Goal: Task Accomplishment & Management: Manage account settings

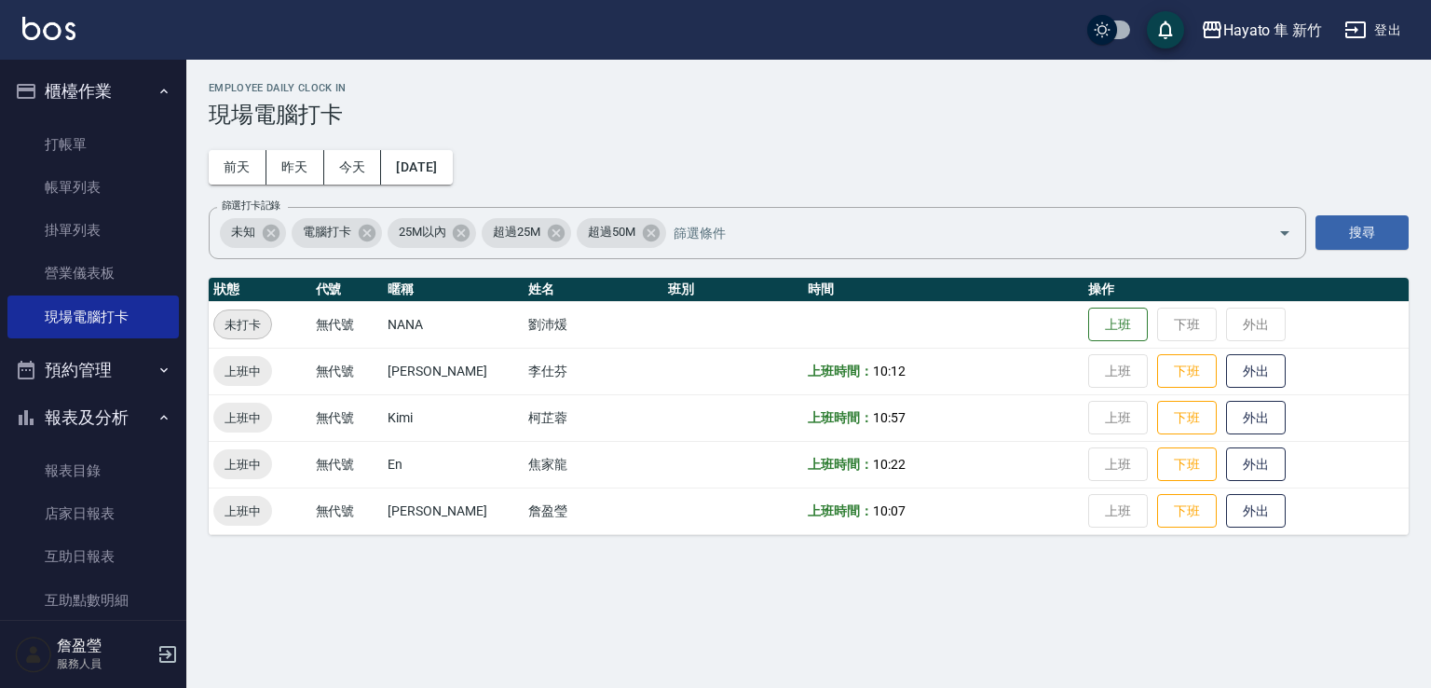
drag, startPoint x: 0, startPoint y: 0, endPoint x: 0, endPoint y: 460, distance: 460.3
click at [757, 631] on div "Employee Daily Clock In 現場電腦打卡 [DATE] [DATE] [DATE] [DATE] 篩選打卡記錄 未知 電腦打卡 25M以內…" at bounding box center [715, 344] width 1431 height 688
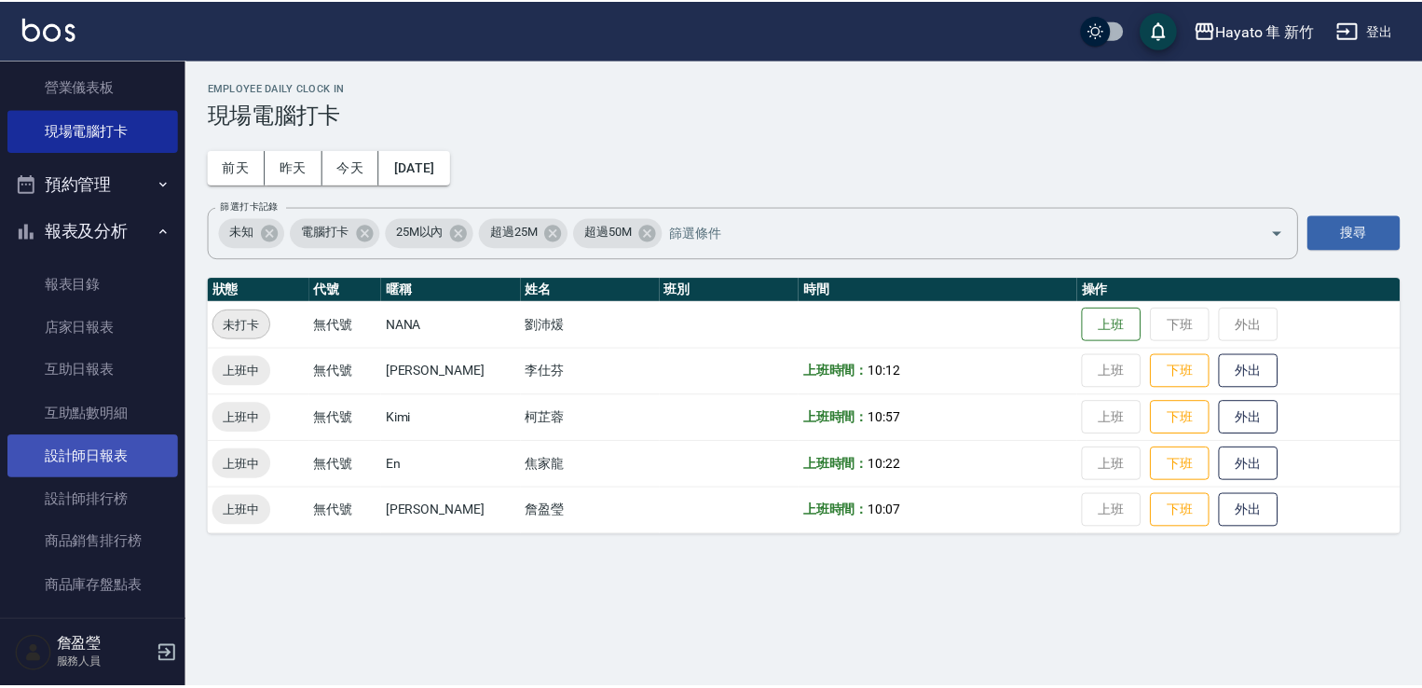
scroll to position [433, 0]
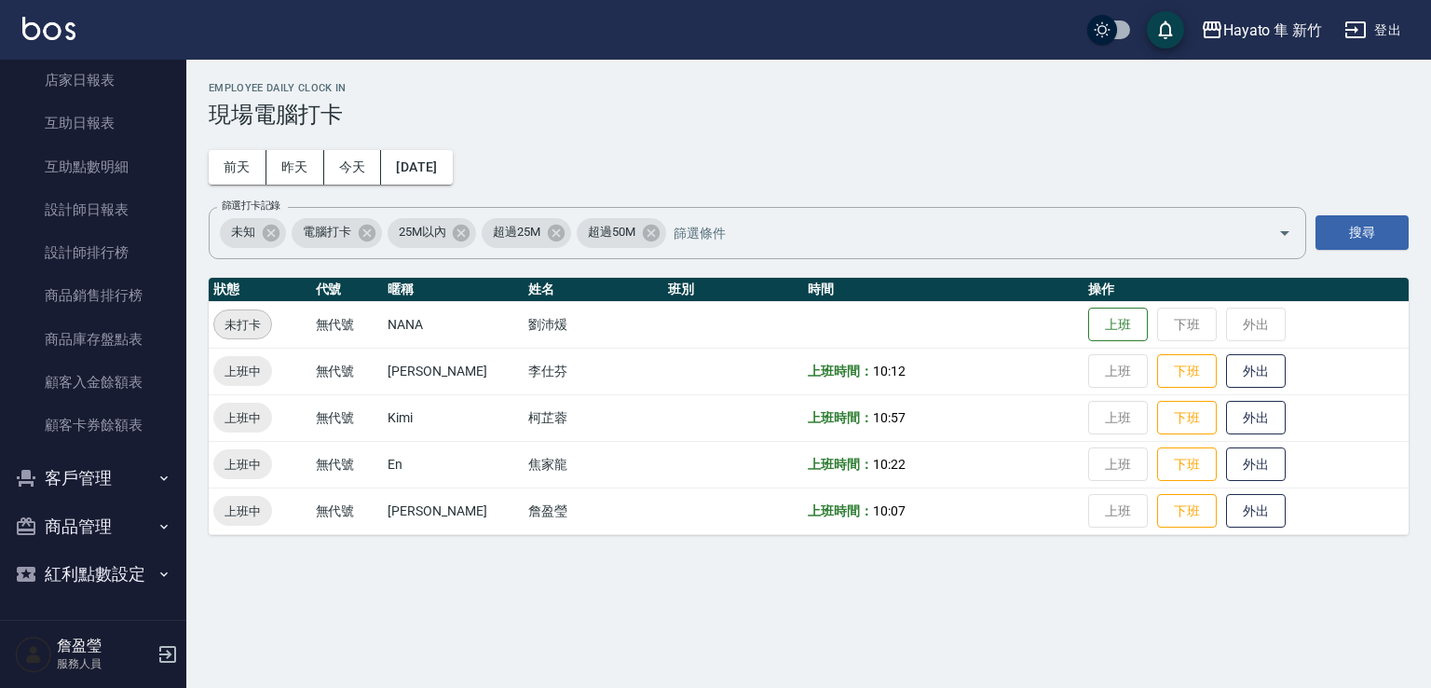
drag, startPoint x: 62, startPoint y: 485, endPoint x: 78, endPoint y: 469, distance: 23.1
click at [67, 478] on button "客戶管理" at bounding box center [92, 478] width 171 height 48
drag, startPoint x: 519, startPoint y: 534, endPoint x: 424, endPoint y: 538, distance: 95.1
click at [517, 531] on table "狀態 代號 暱稱 姓名 班別 時間 操作 未打卡 無代號 [PERSON_NAME] 上班 下班 外出 上班中 無代號 [PERSON_NAME] [PERS…" at bounding box center [809, 406] width 1200 height 257
click at [686, 119] on h3 "現場電腦打卡" at bounding box center [809, 115] width 1200 height 26
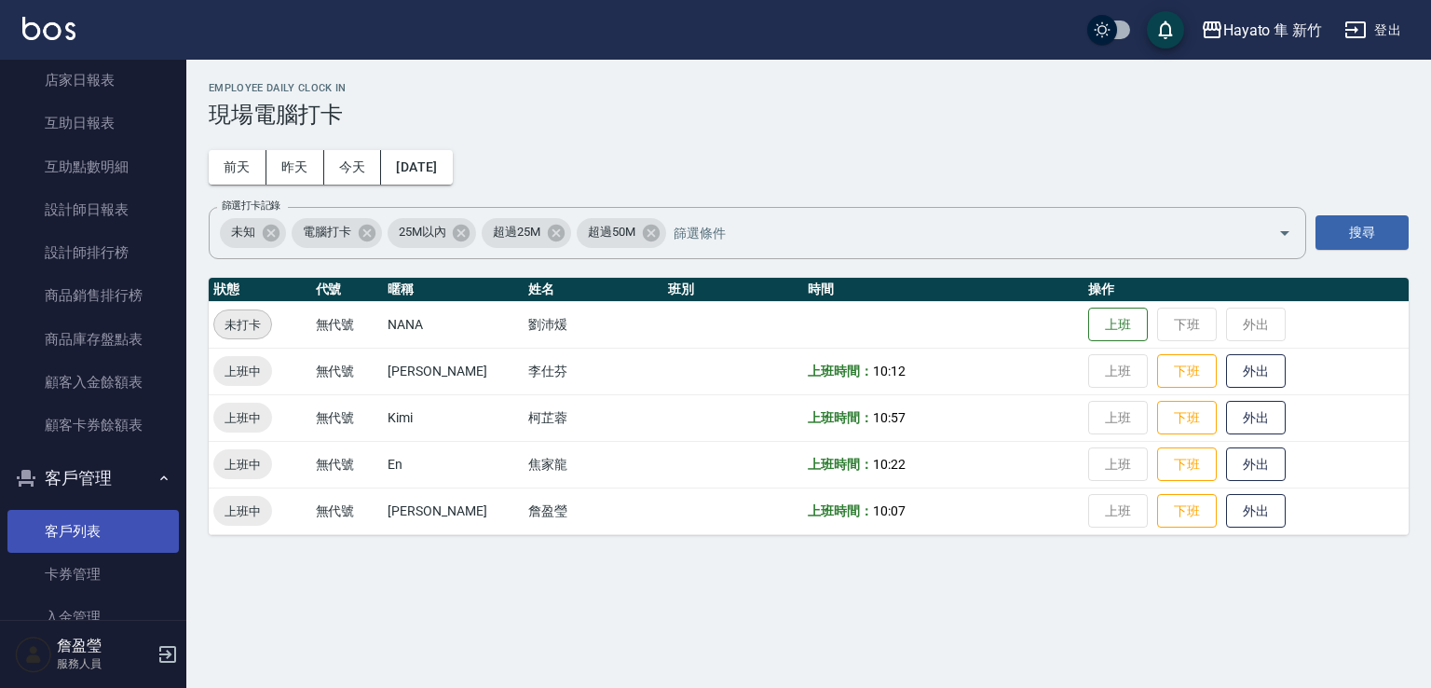
click at [88, 531] on link "客戶列表" at bounding box center [92, 531] width 171 height 43
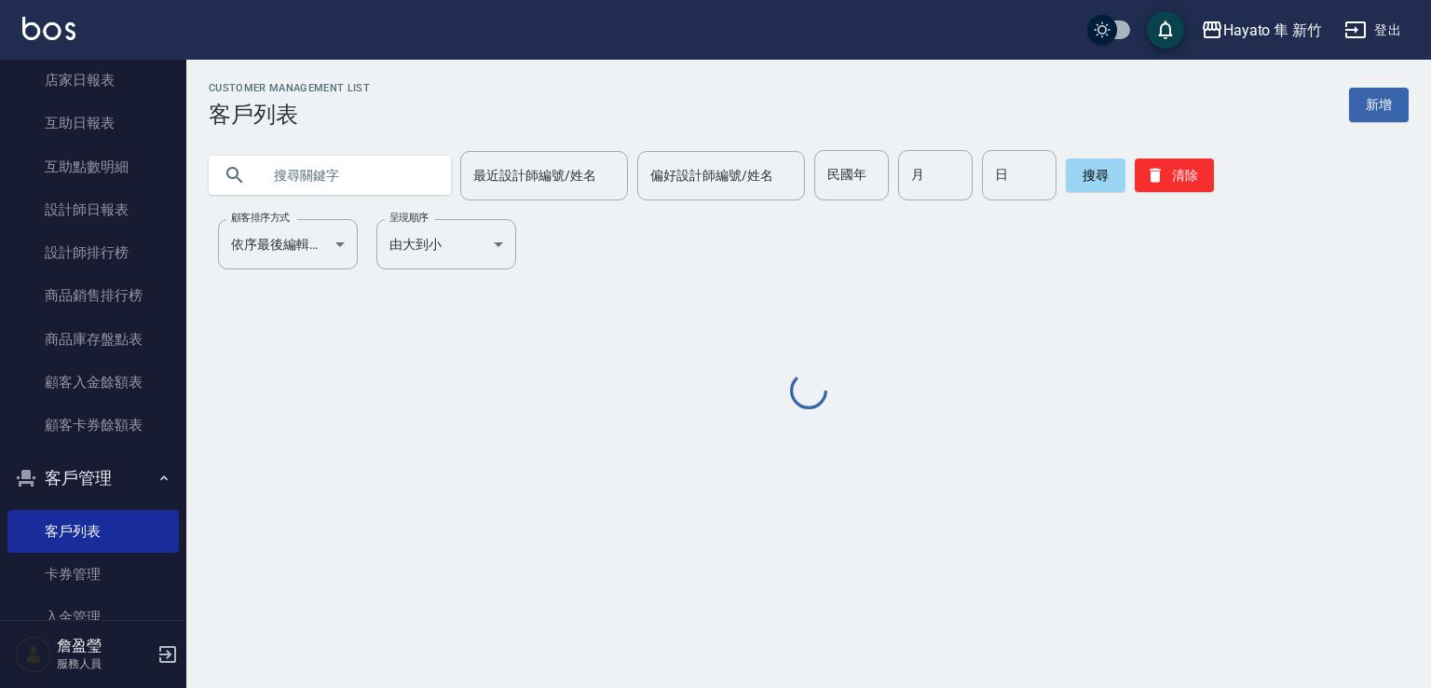
click at [265, 182] on input "text" at bounding box center [348, 175] width 175 height 50
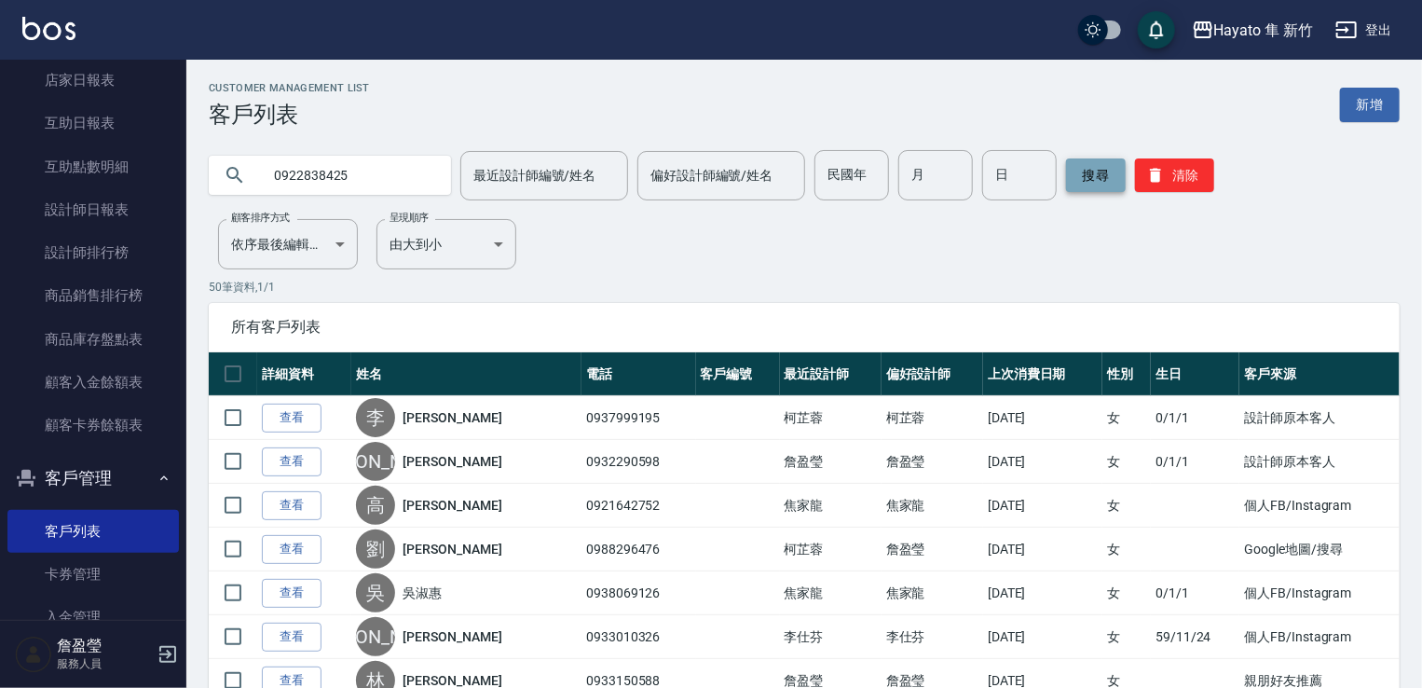
type input "0922838425"
click at [1076, 172] on button "搜尋" at bounding box center [1096, 175] width 60 height 34
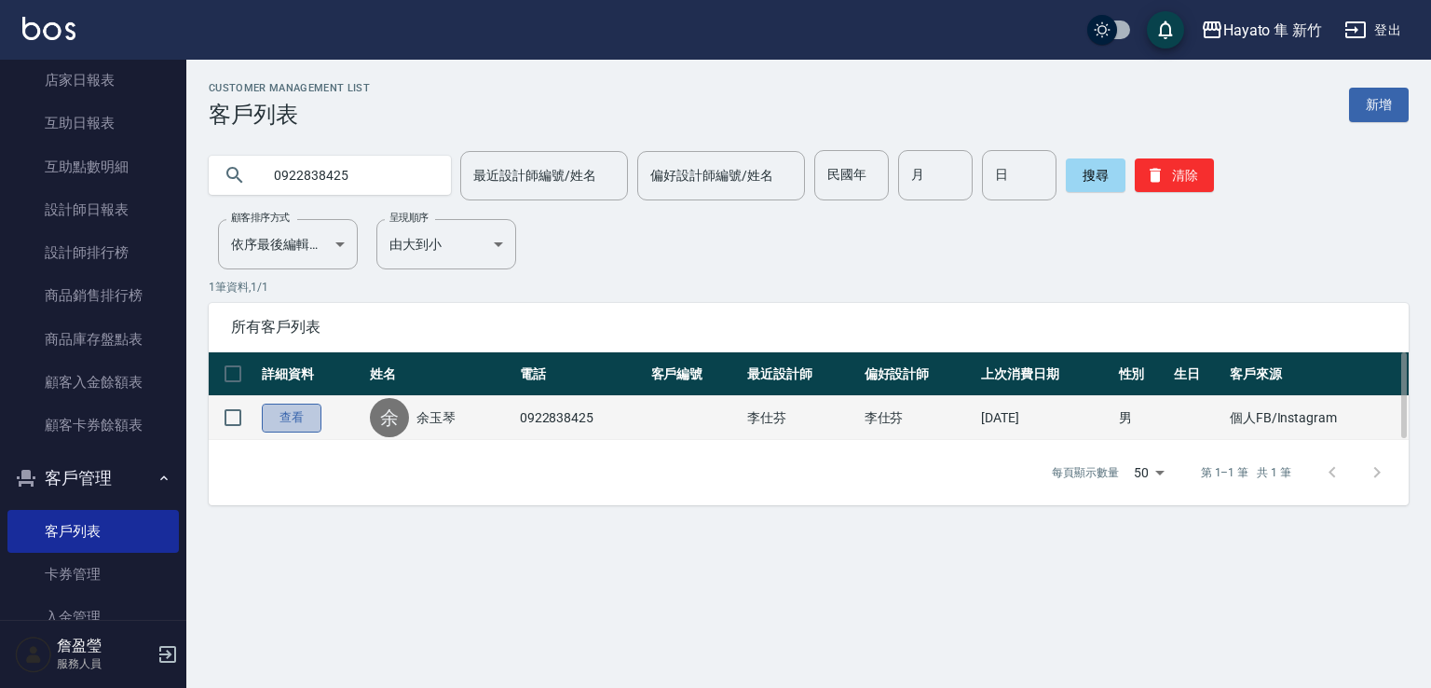
click at [275, 412] on link "查看" at bounding box center [292, 417] width 60 height 29
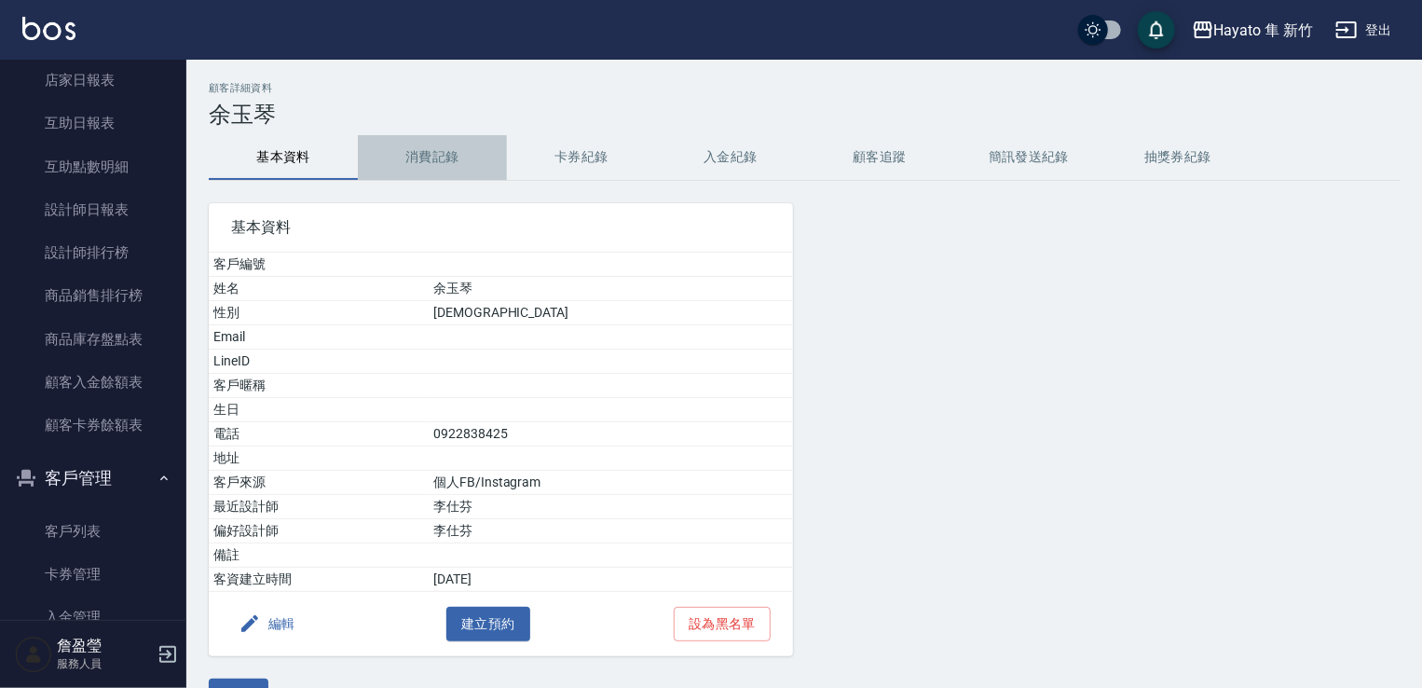
click at [425, 158] on button "消費記錄" at bounding box center [432, 157] width 149 height 45
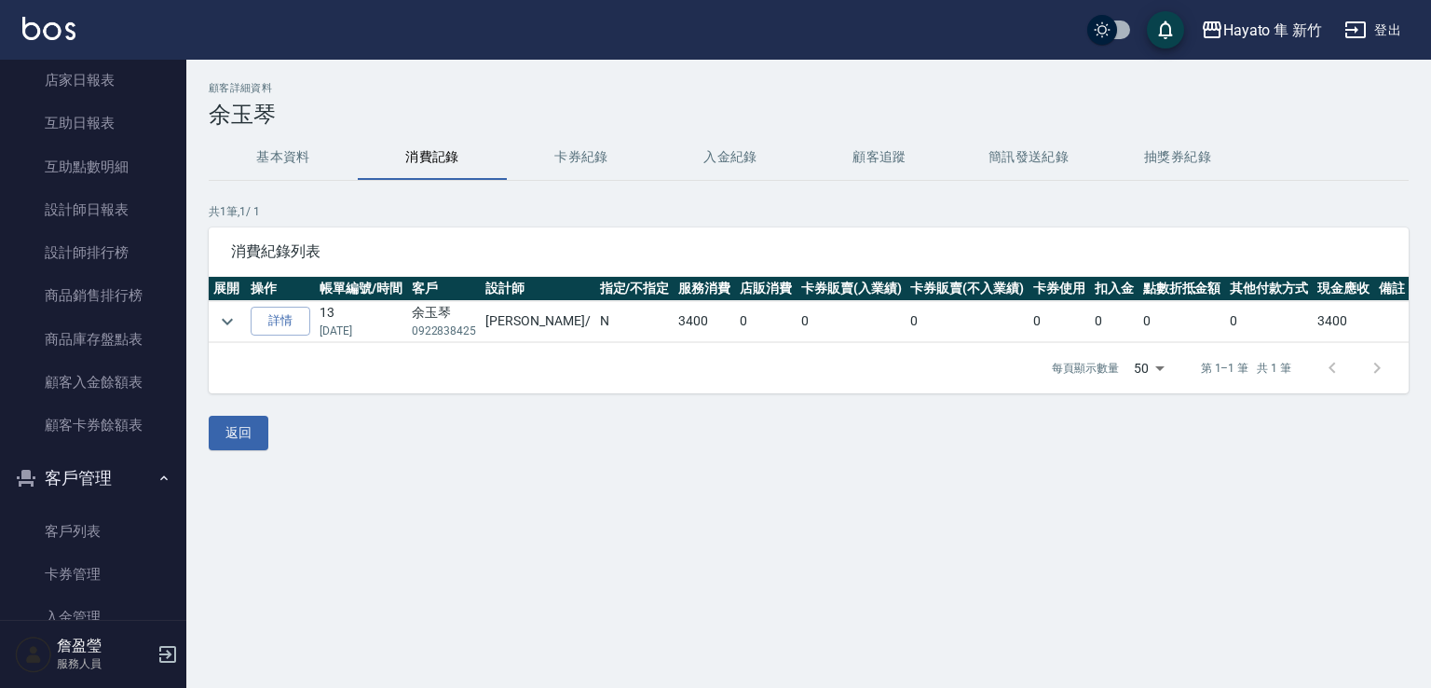
click at [251, 314] on td "詳情" at bounding box center [280, 321] width 69 height 41
click at [279, 328] on link "詳情" at bounding box center [281, 321] width 60 height 29
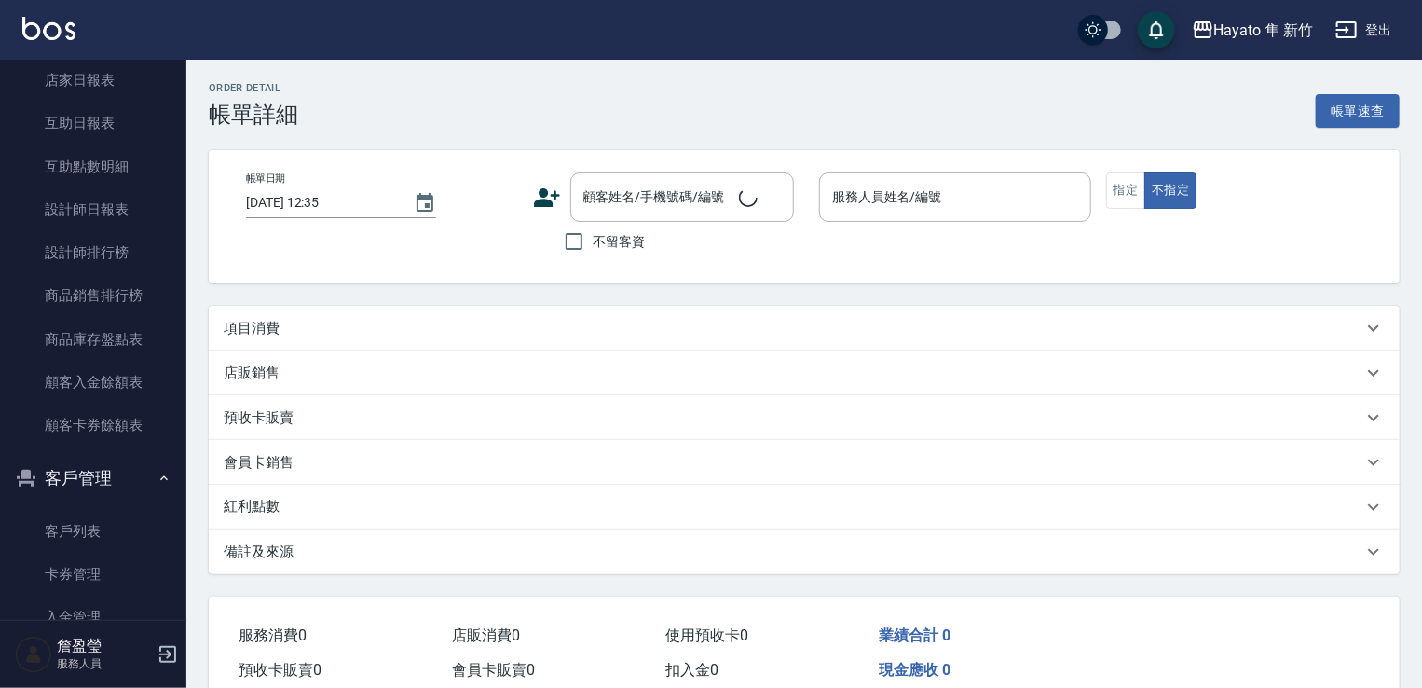
type input "[DATE] 21:18"
type input "[PERSON_NAME](無代號)"
type input "個人FB/Instagram"
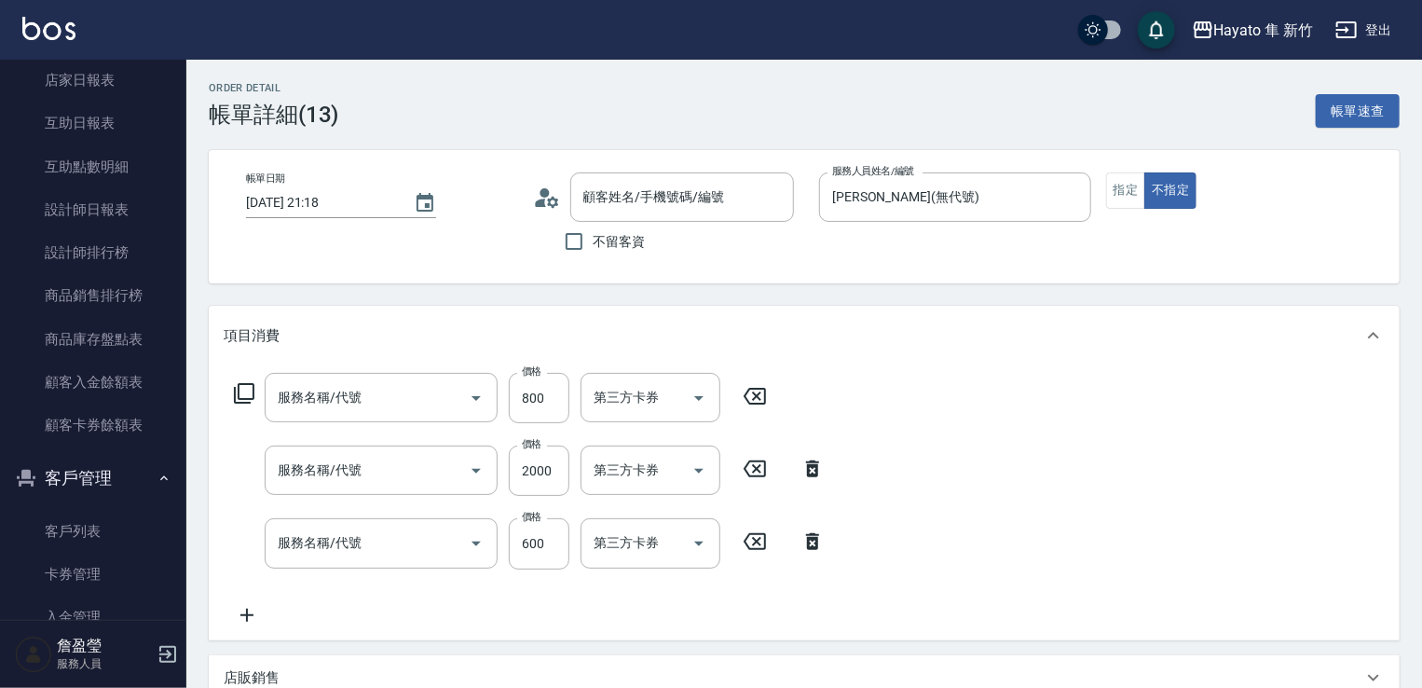
type input "[PERSON_NAME]/0922838425/"
type input "601 艾得保護膜(極潤)(601)"
type input "C 染髮(701)"
type input "單剪(102)"
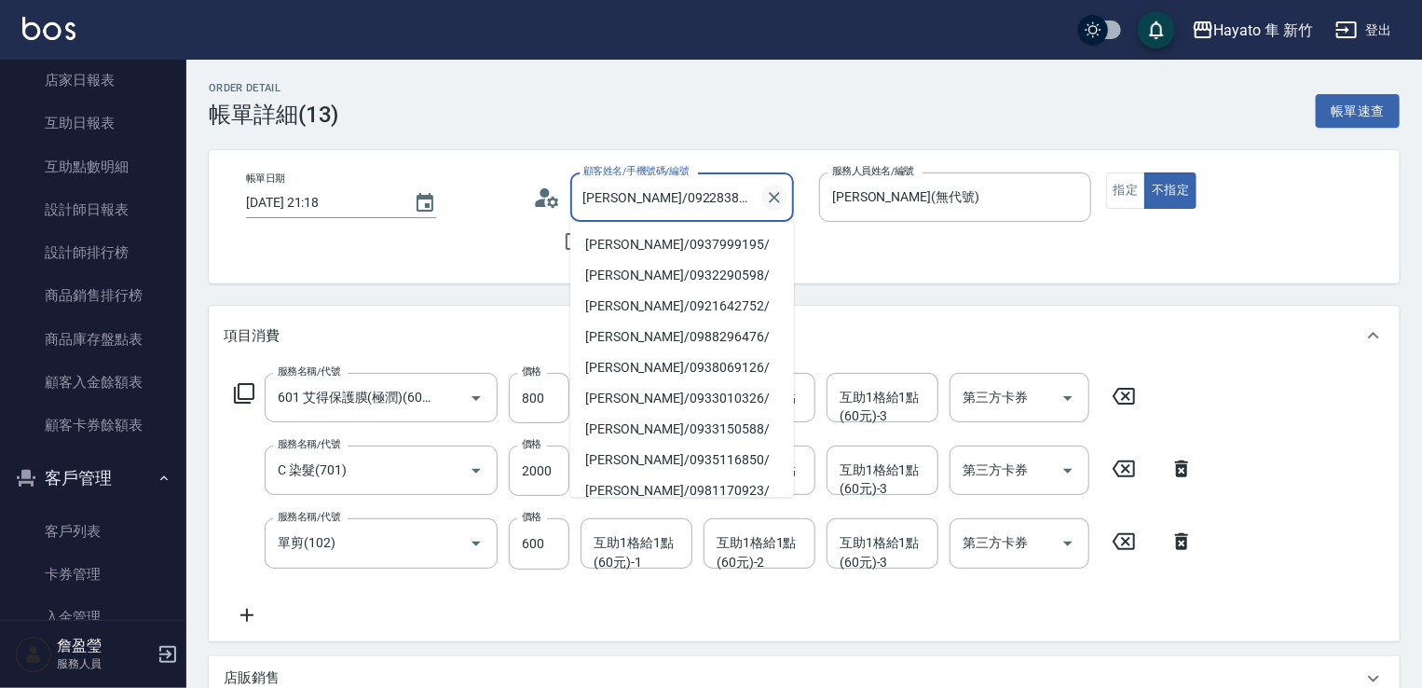
drag, startPoint x: 580, startPoint y: 186, endPoint x: 784, endPoint y: 204, distance: 204.8
click at [784, 204] on div "[PERSON_NAME]/0922838425/ 顧客姓名/手機號碼/編號" at bounding box center [682, 196] width 224 height 49
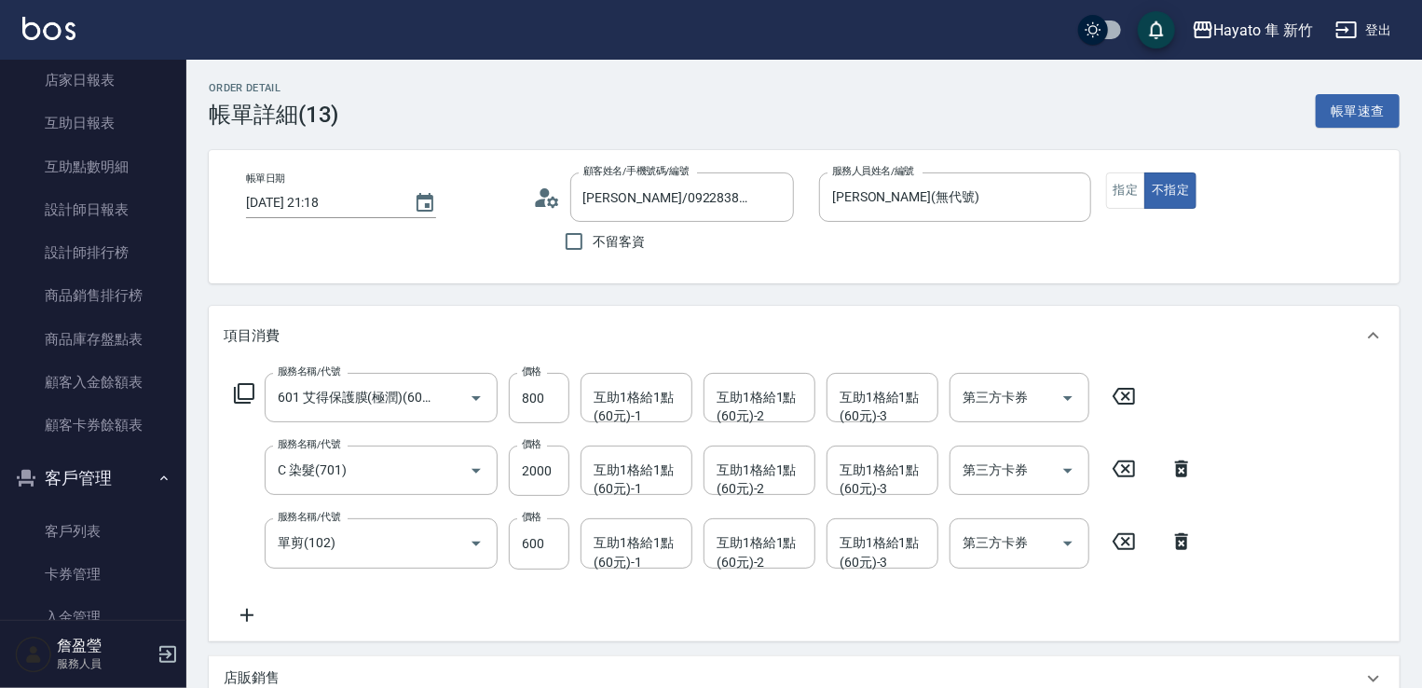
click at [451, 280] on div "帳單日期 [DATE] 21:18 顧客姓名/手機號碼/編號 [PERSON_NAME]/0922838425/ 顧客姓名/手機號碼/編號 不留客資 服務人員…" at bounding box center [804, 216] width 1191 height 133
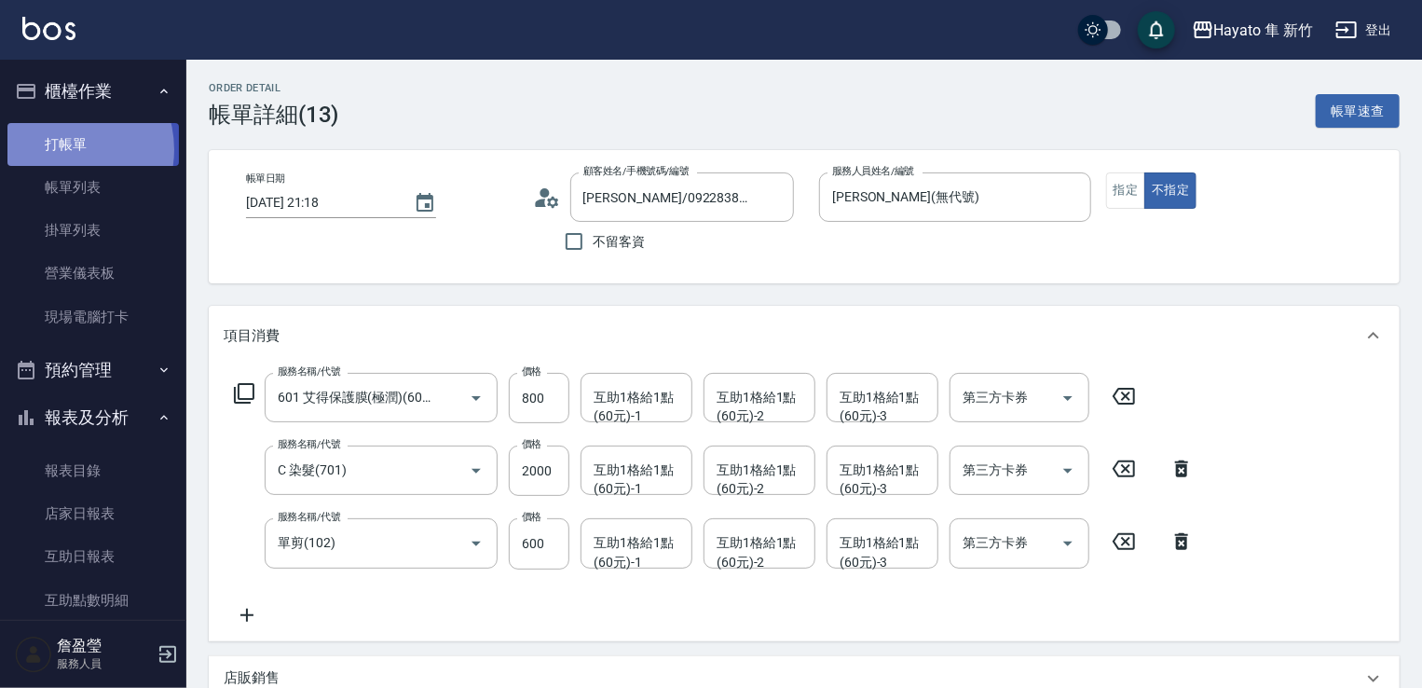
click at [60, 149] on link "打帳單" at bounding box center [92, 144] width 171 height 43
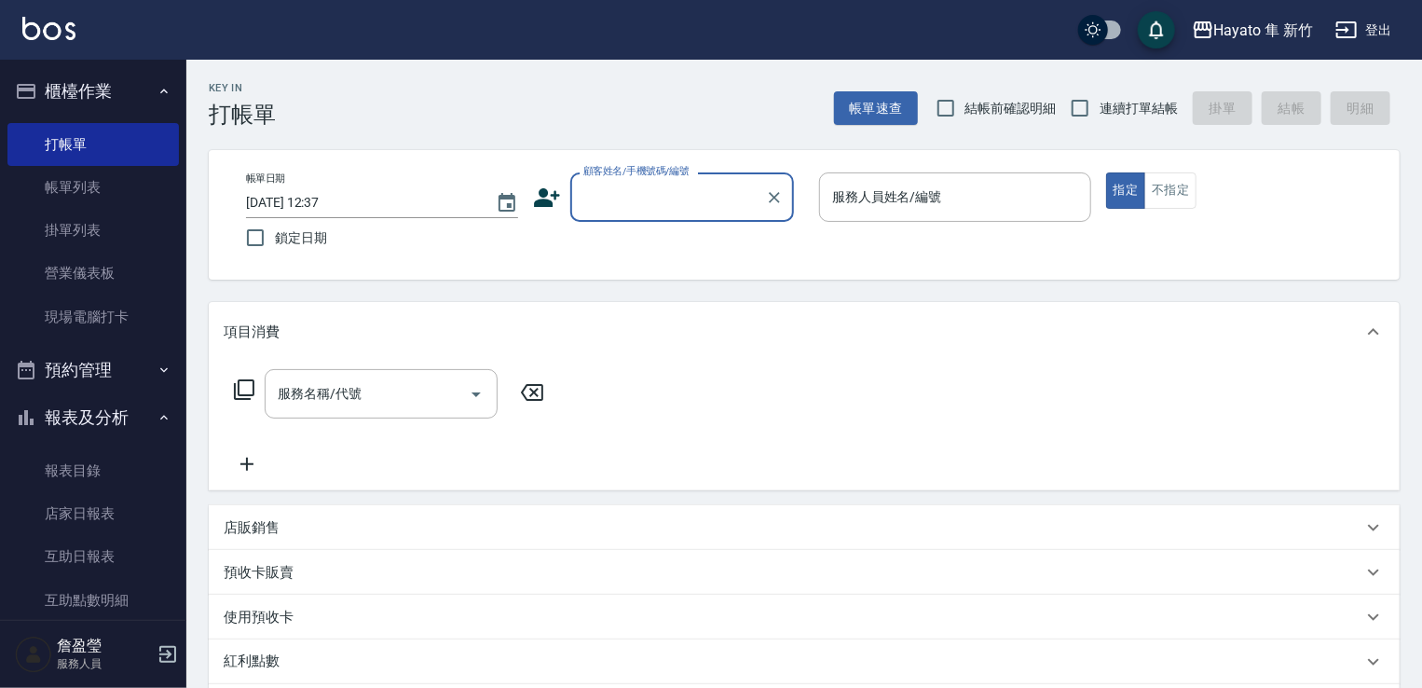
click at [592, 184] on input "顧客姓名/手機號碼/編號" at bounding box center [668, 197] width 179 height 33
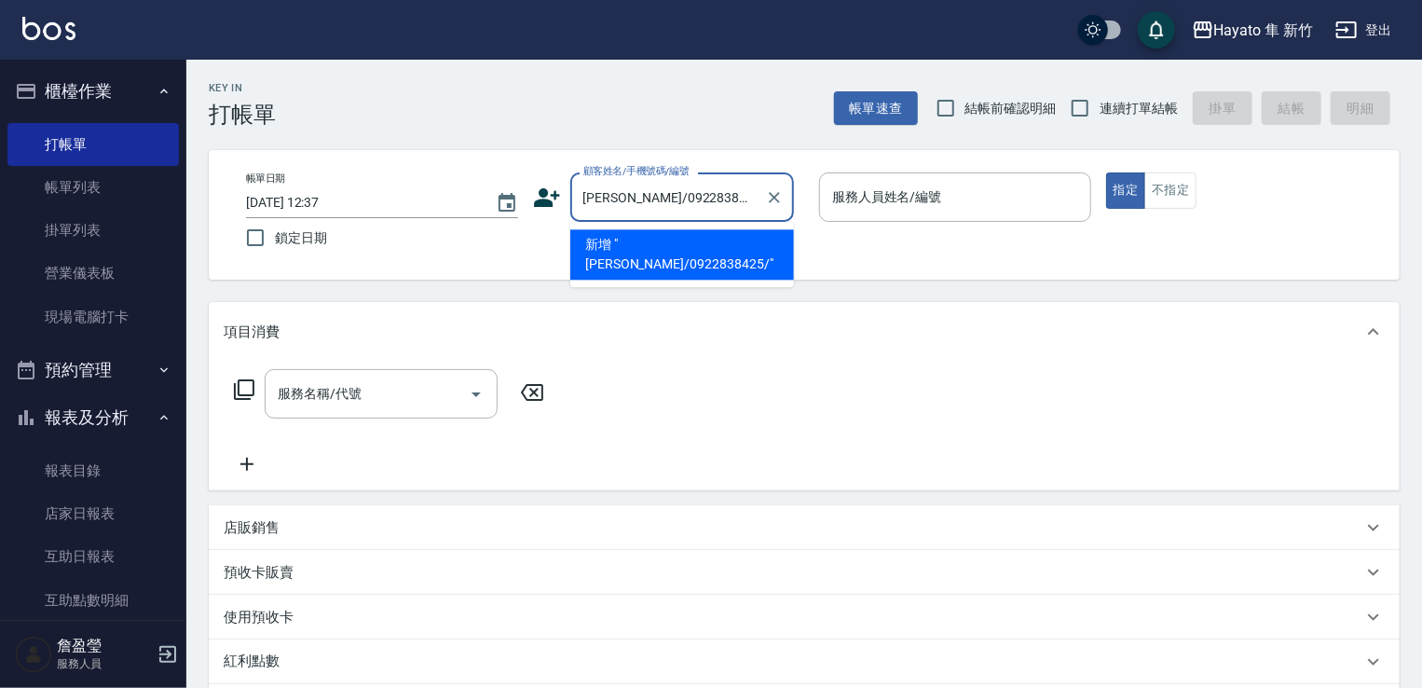
click at [696, 241] on li "新增 "[PERSON_NAME]/0922838425/"" at bounding box center [682, 254] width 224 height 50
type input "[PERSON_NAME]/0922838425/"
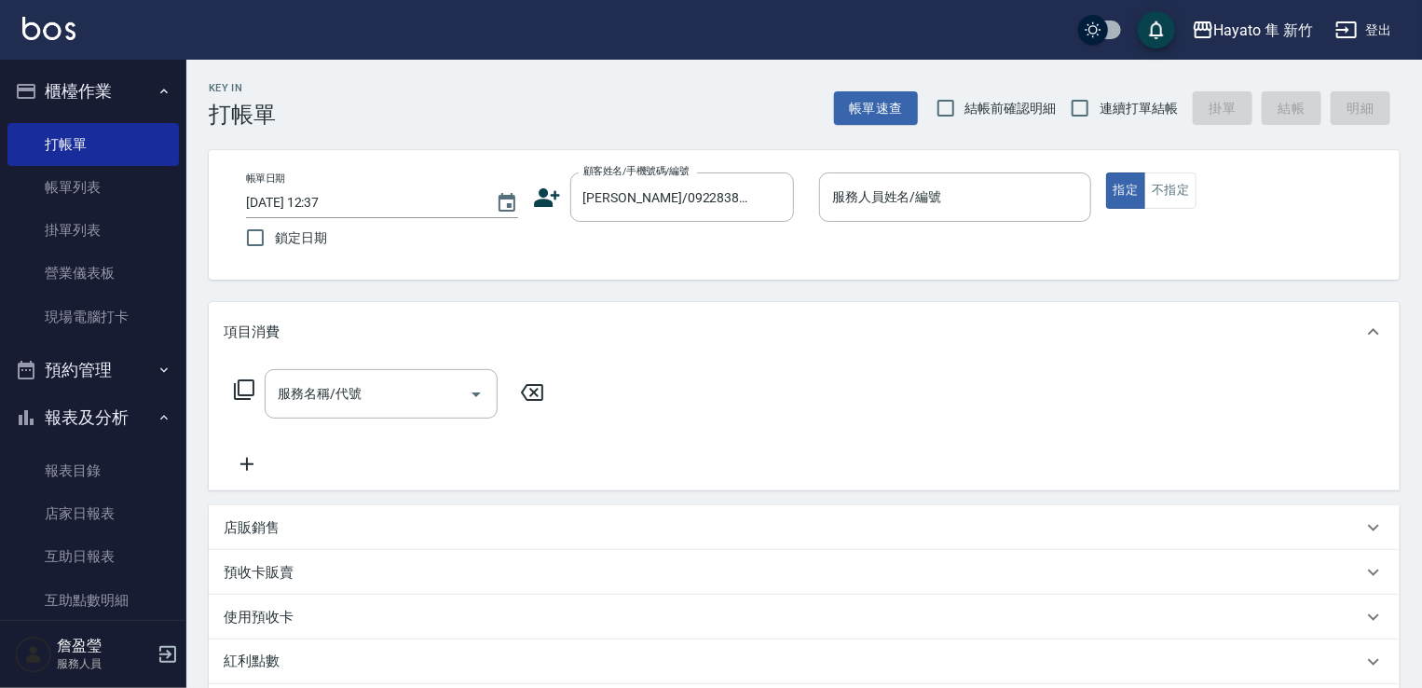
click at [553, 213] on div "顧客姓名/手機號碼/編號 [PERSON_NAME]/0922838425/ 顧客姓名/手機號碼/編號" at bounding box center [669, 196] width 272 height 49
click at [528, 199] on button "Choose date, selected date is 2025-09-25" at bounding box center [506, 203] width 45 height 45
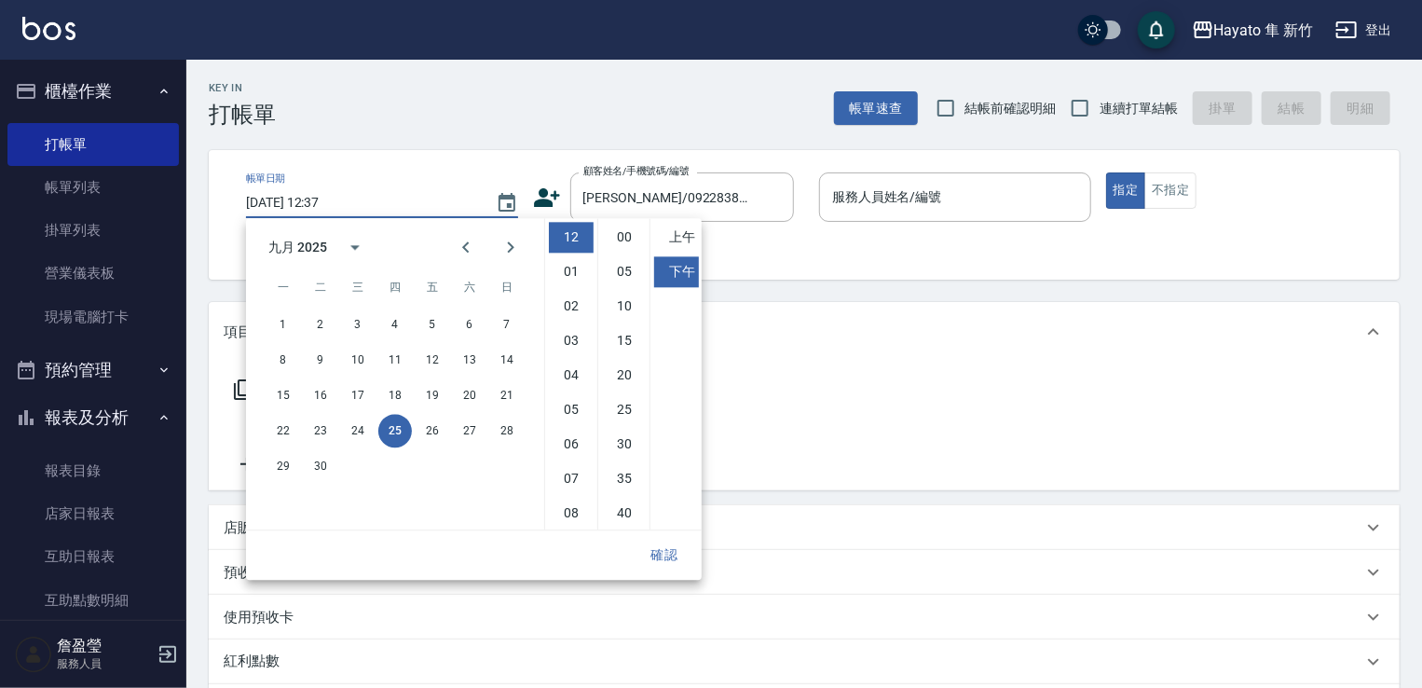
click at [539, 204] on icon at bounding box center [547, 197] width 26 height 19
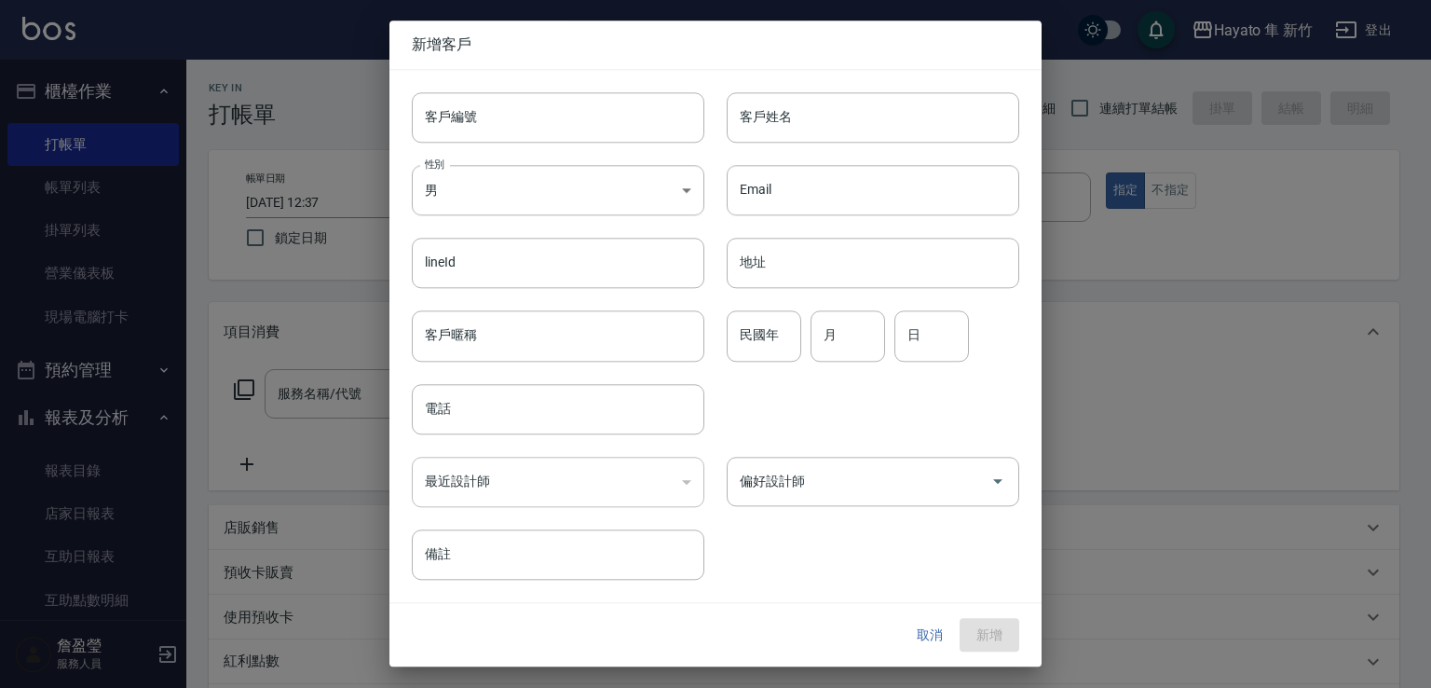
type input "[PERSON_NAME]/0922838425/"
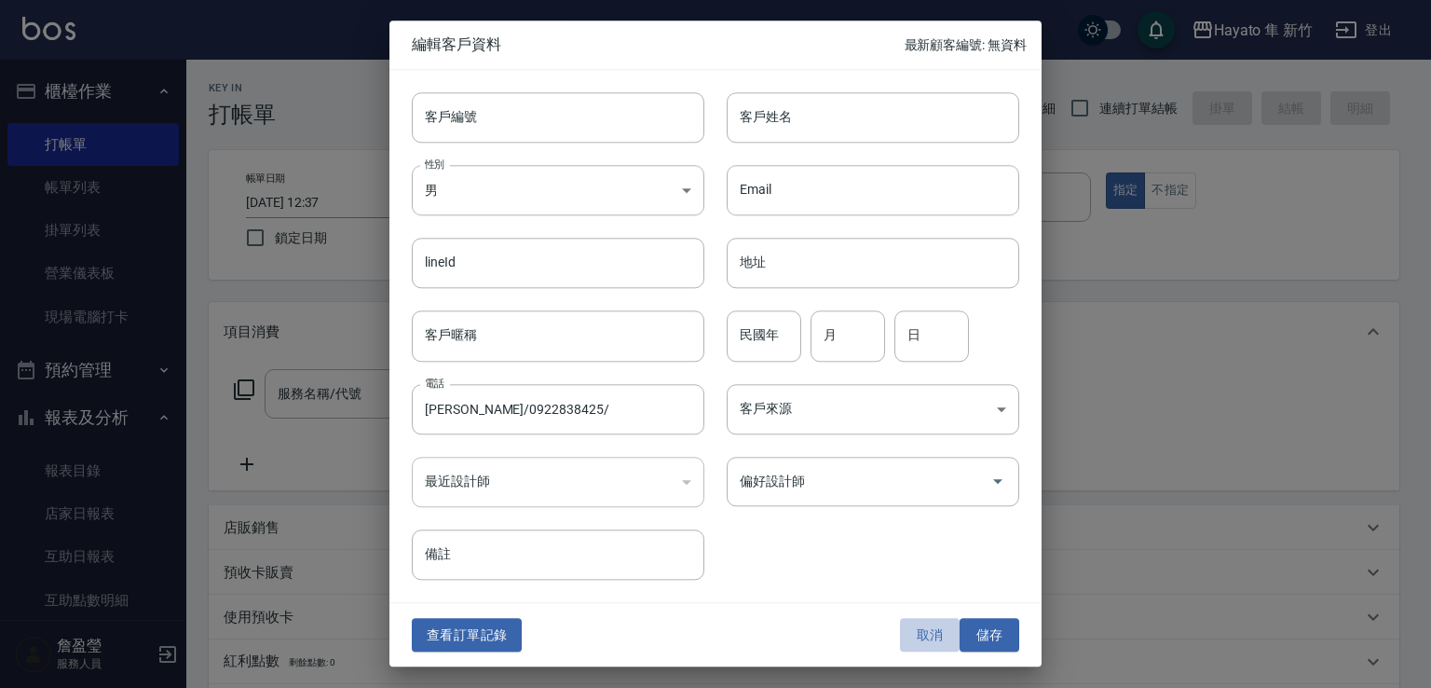
click at [929, 631] on button "取消" at bounding box center [930, 635] width 60 height 34
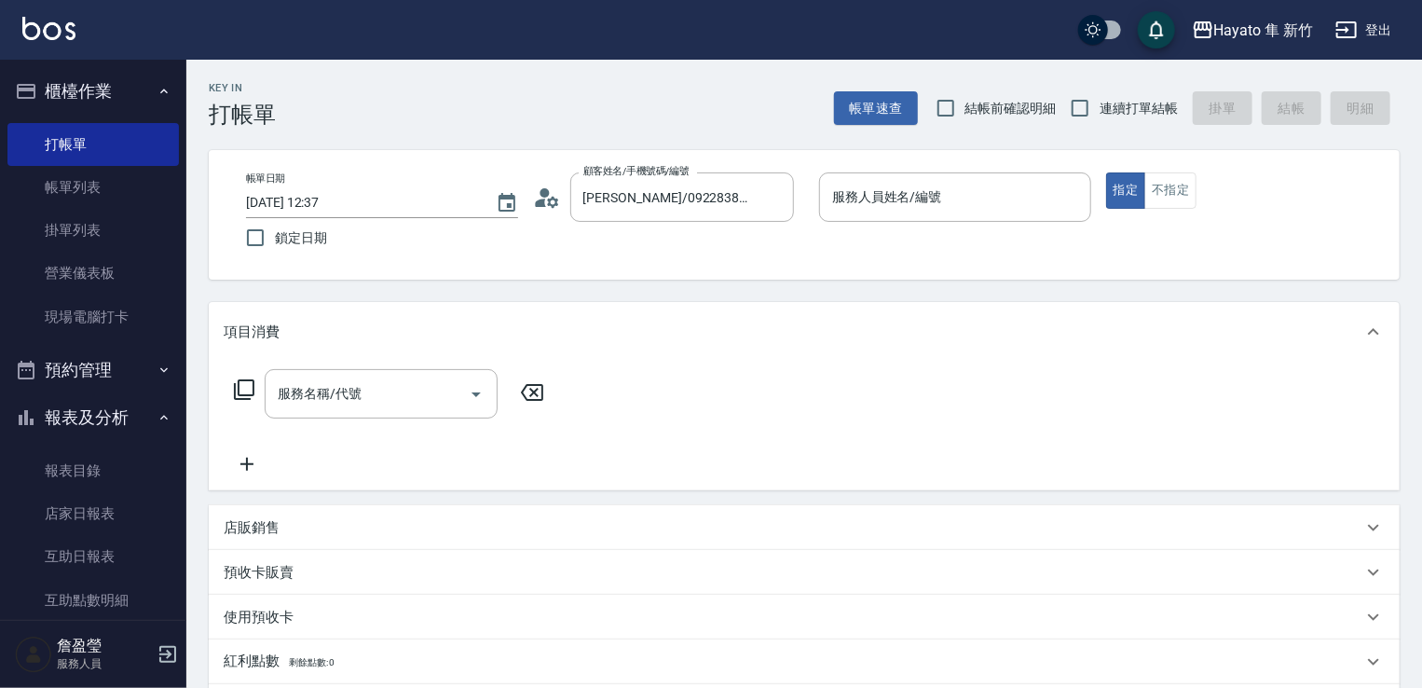
click at [559, 206] on icon at bounding box center [547, 198] width 28 height 28
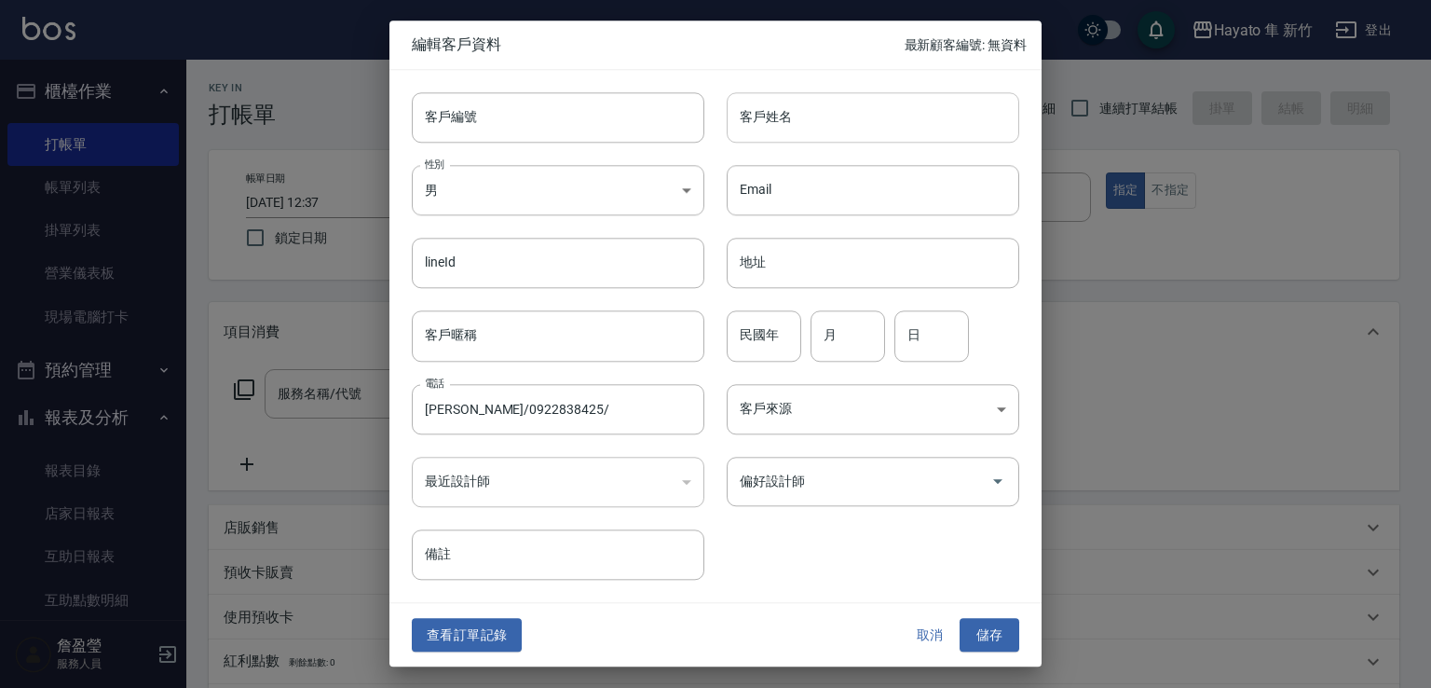
click at [779, 117] on input "客戶姓名" at bounding box center [873, 117] width 293 height 50
paste input "[PERSON_NAME]/0922838425/"
type input "余玉琴"
click at [927, 635] on button "取消" at bounding box center [930, 635] width 60 height 34
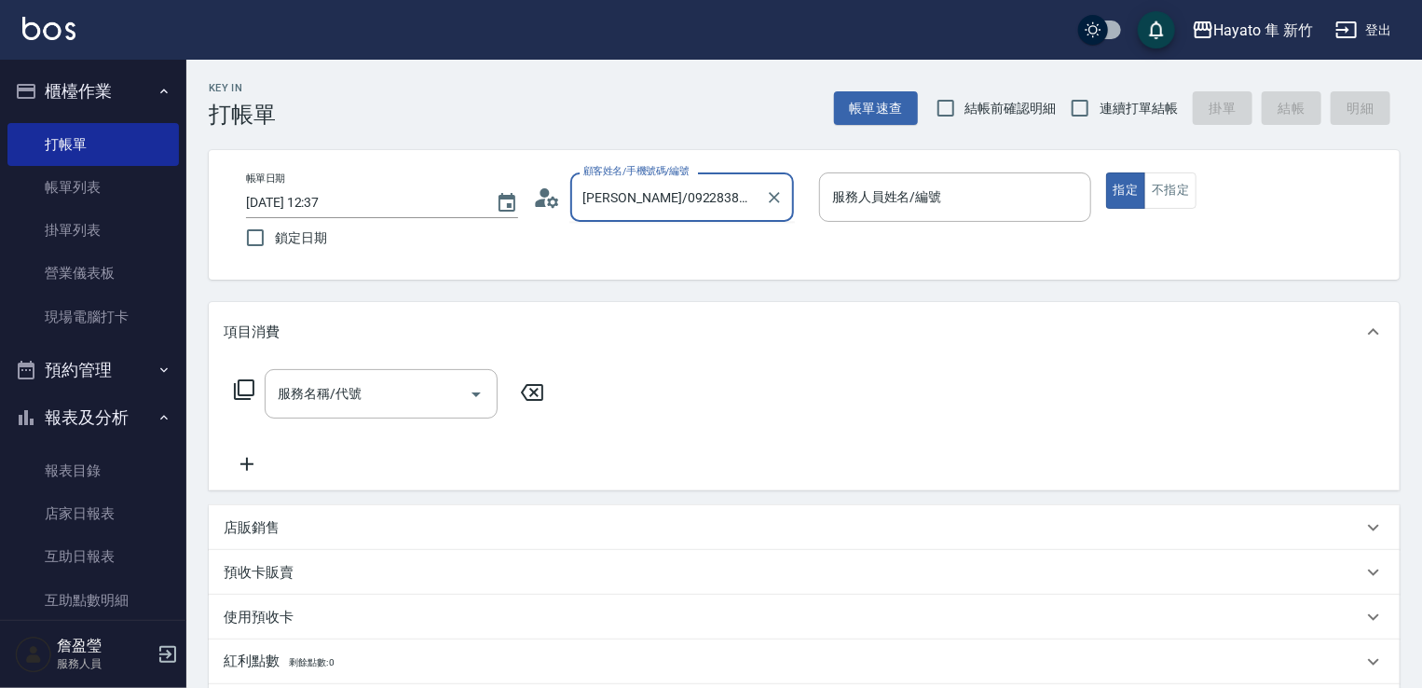
click at [726, 192] on input "[PERSON_NAME]/0922838425/" at bounding box center [668, 197] width 179 height 33
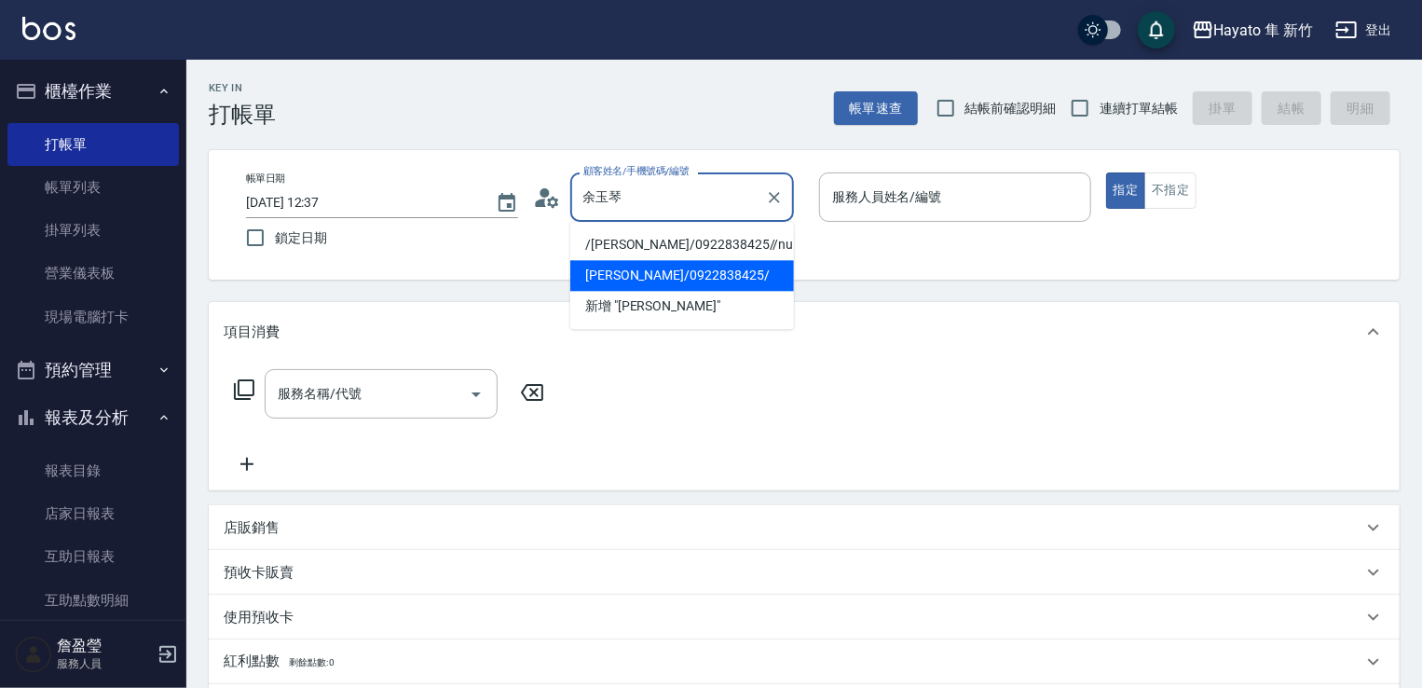
click at [693, 276] on li "[PERSON_NAME]/0922838425/" at bounding box center [682, 275] width 224 height 31
type input "[PERSON_NAME]/0922838425/"
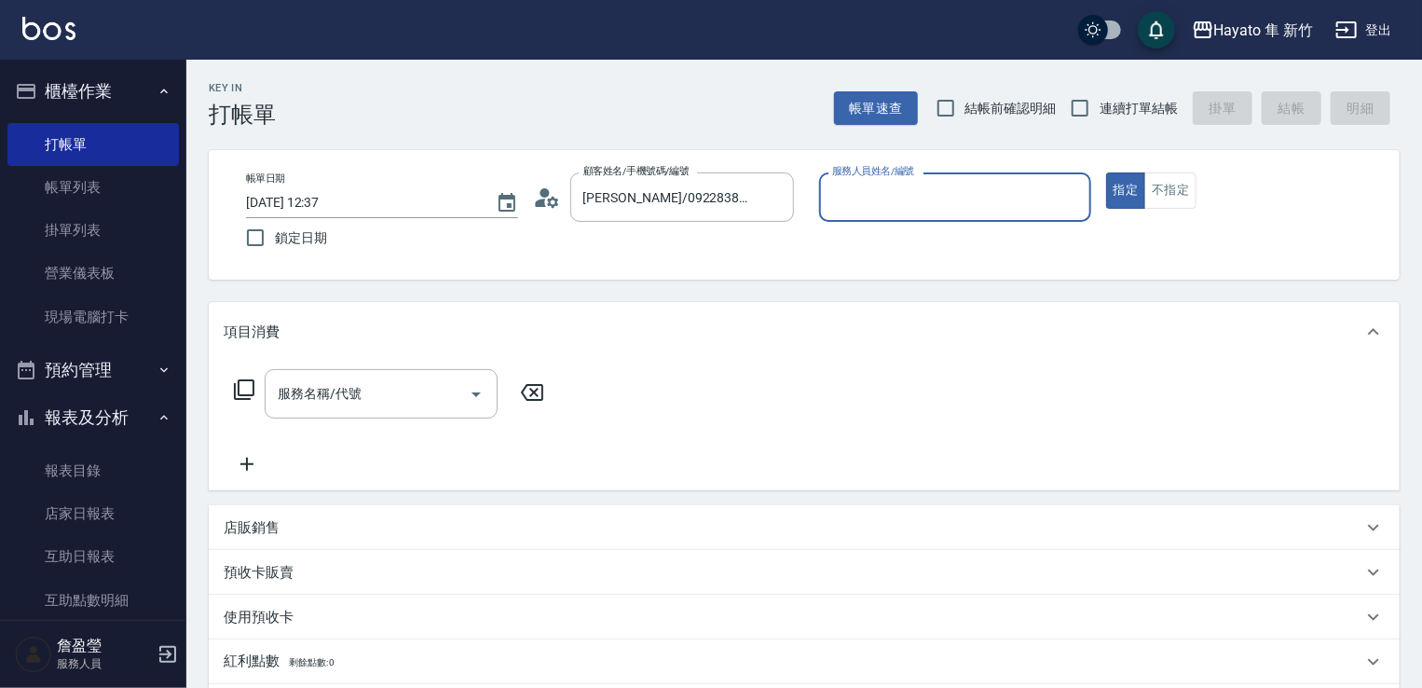
type input "[PERSON_NAME](無代號)"
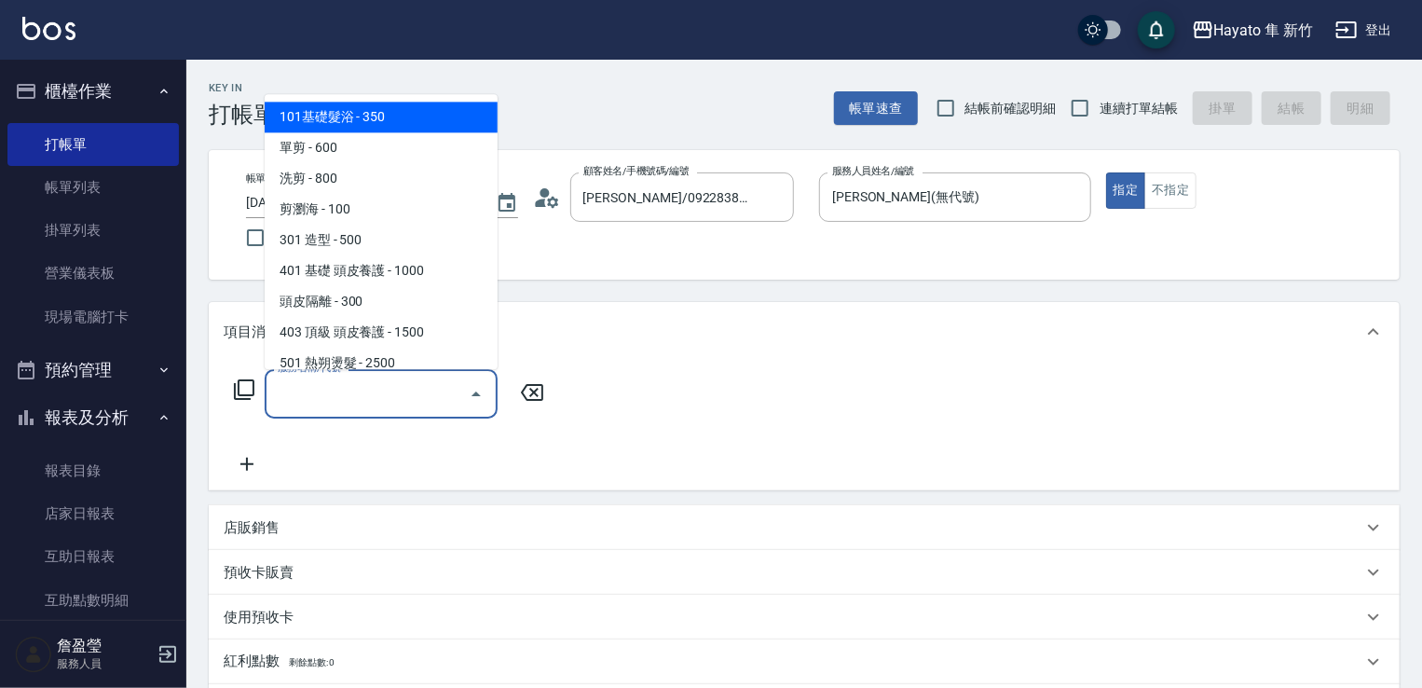
click at [333, 395] on input "服務名稱/代號" at bounding box center [367, 393] width 188 height 33
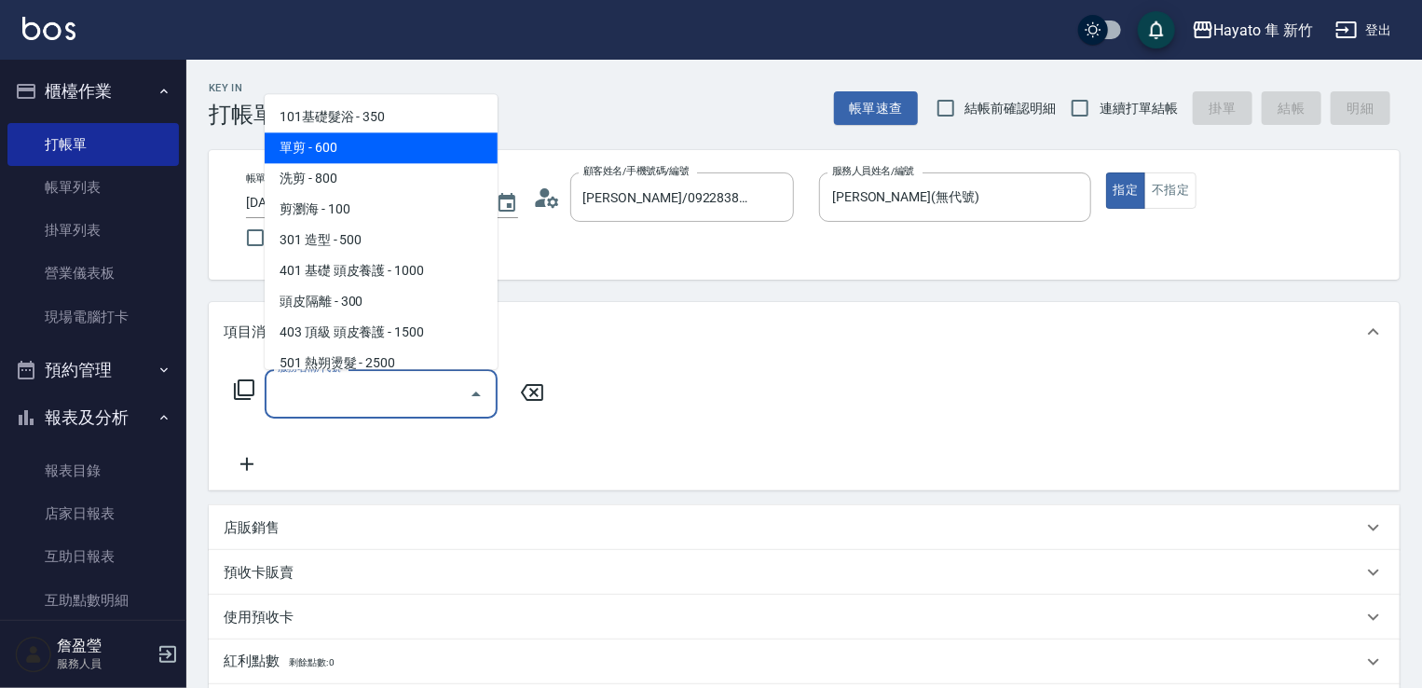
click at [305, 153] on span "單剪 - 600" at bounding box center [381, 147] width 233 height 31
type input "單剪(102)"
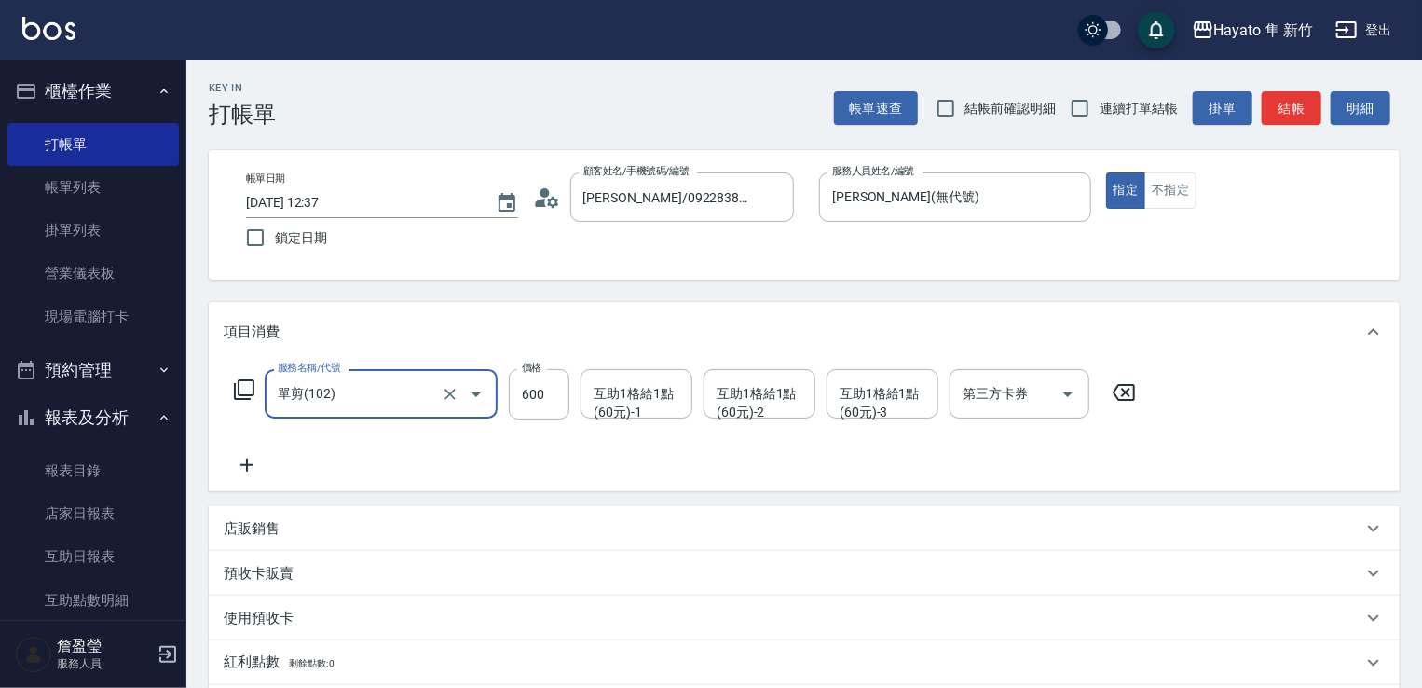
click at [246, 458] on icon at bounding box center [247, 465] width 47 height 22
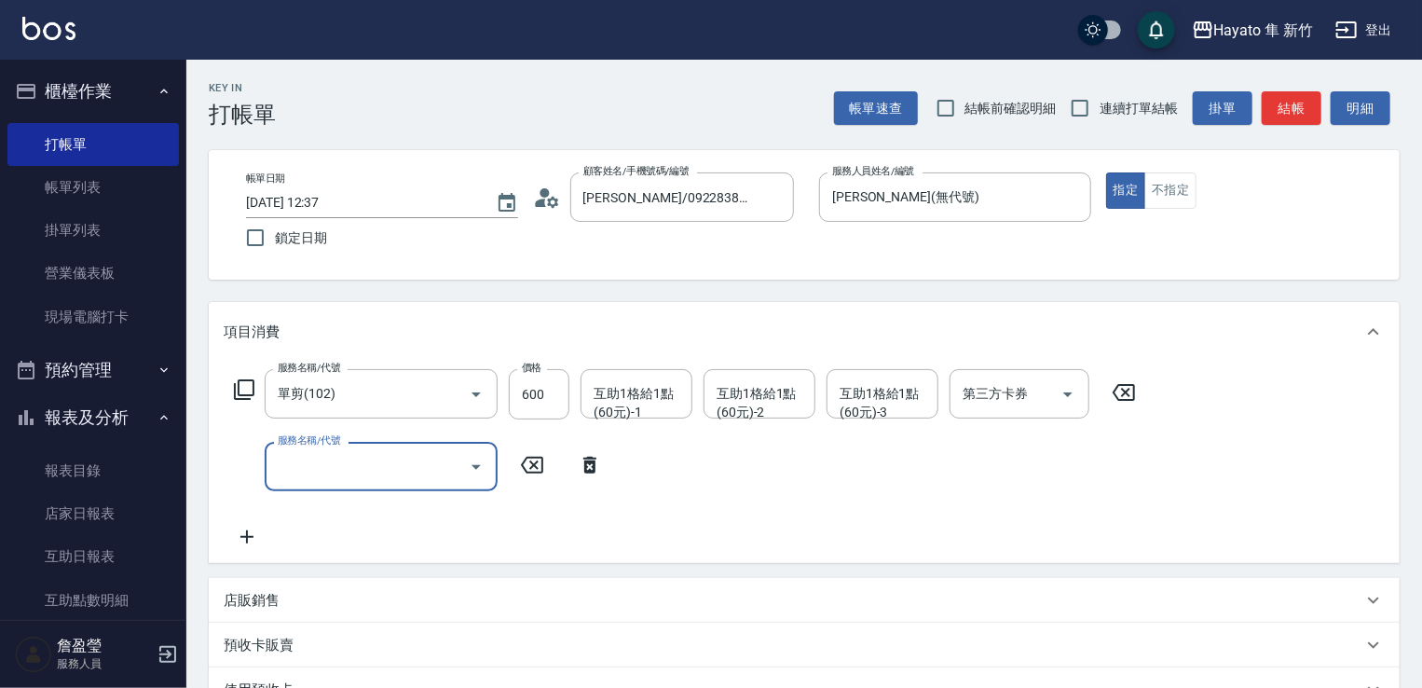
click at [313, 469] on input "服務名稱/代號" at bounding box center [367, 466] width 188 height 33
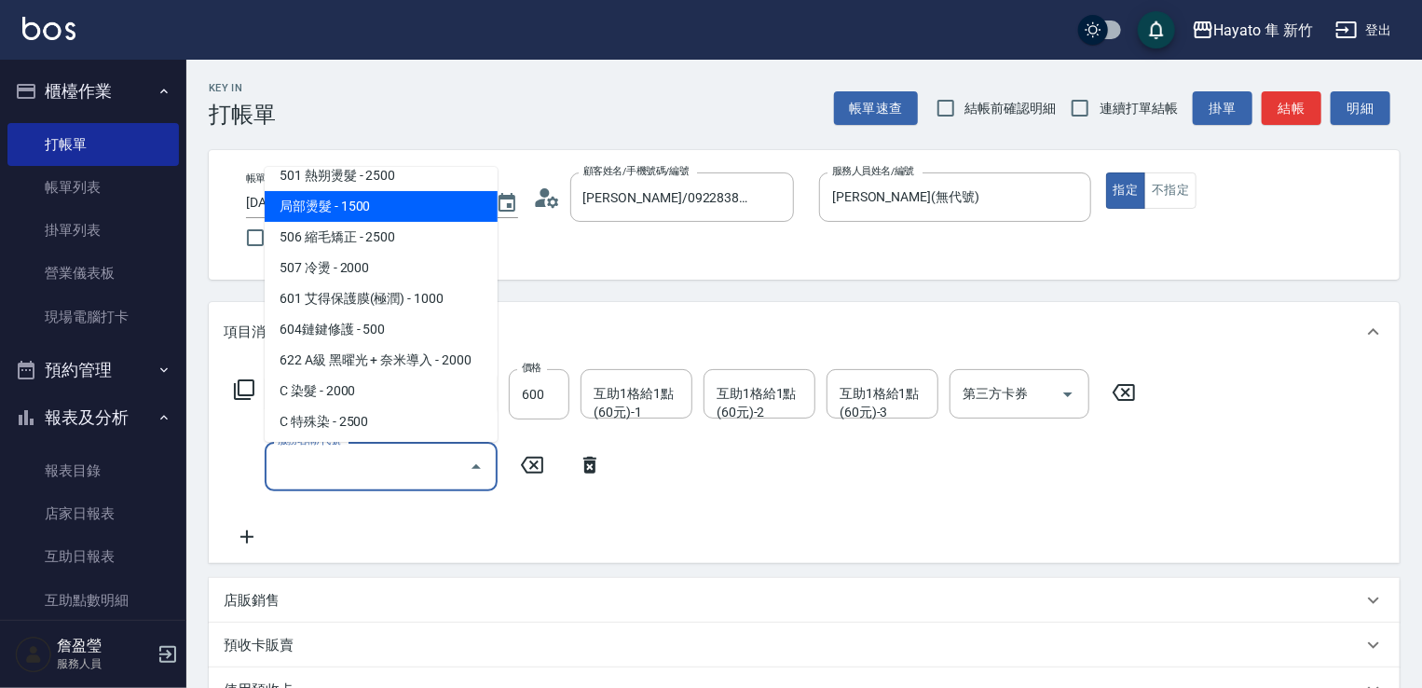
scroll to position [280, 0]
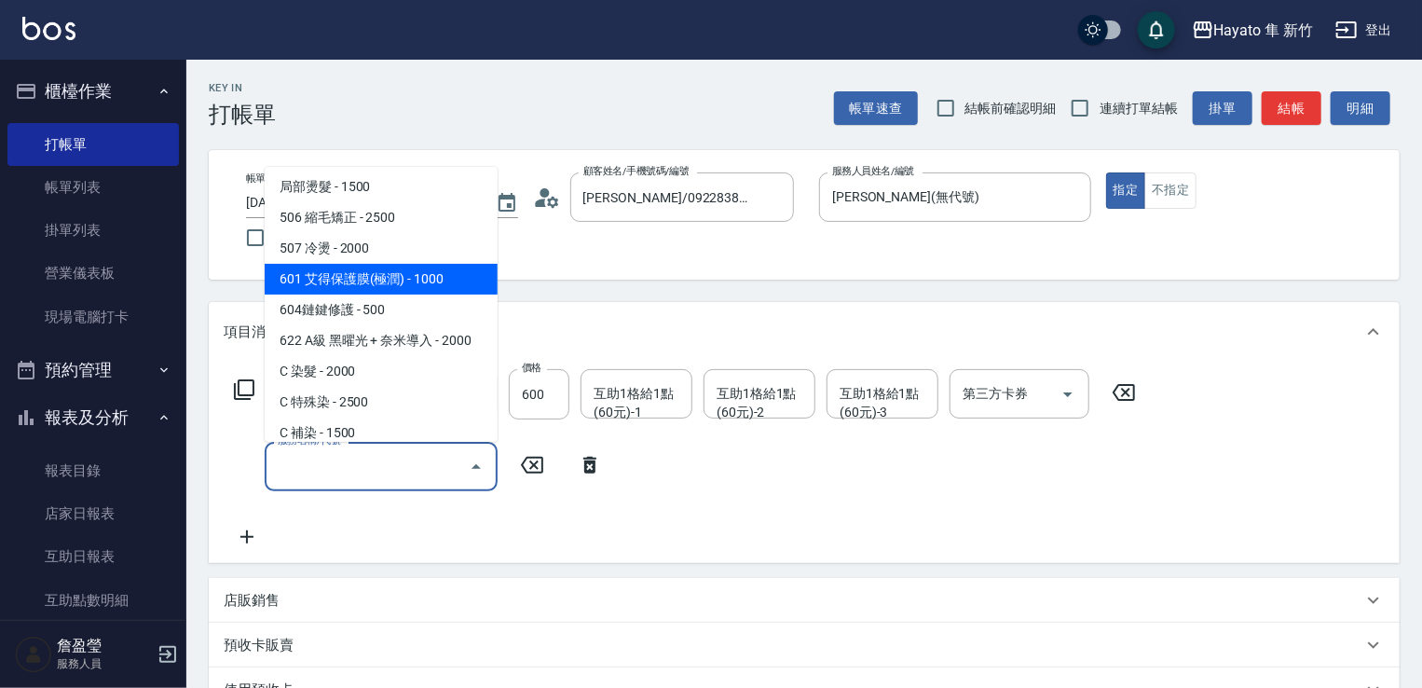
click at [337, 272] on span "601 艾得保護膜(極潤) - 1000" at bounding box center [381, 279] width 233 height 31
type input "601 艾得保護膜(極潤)(601)"
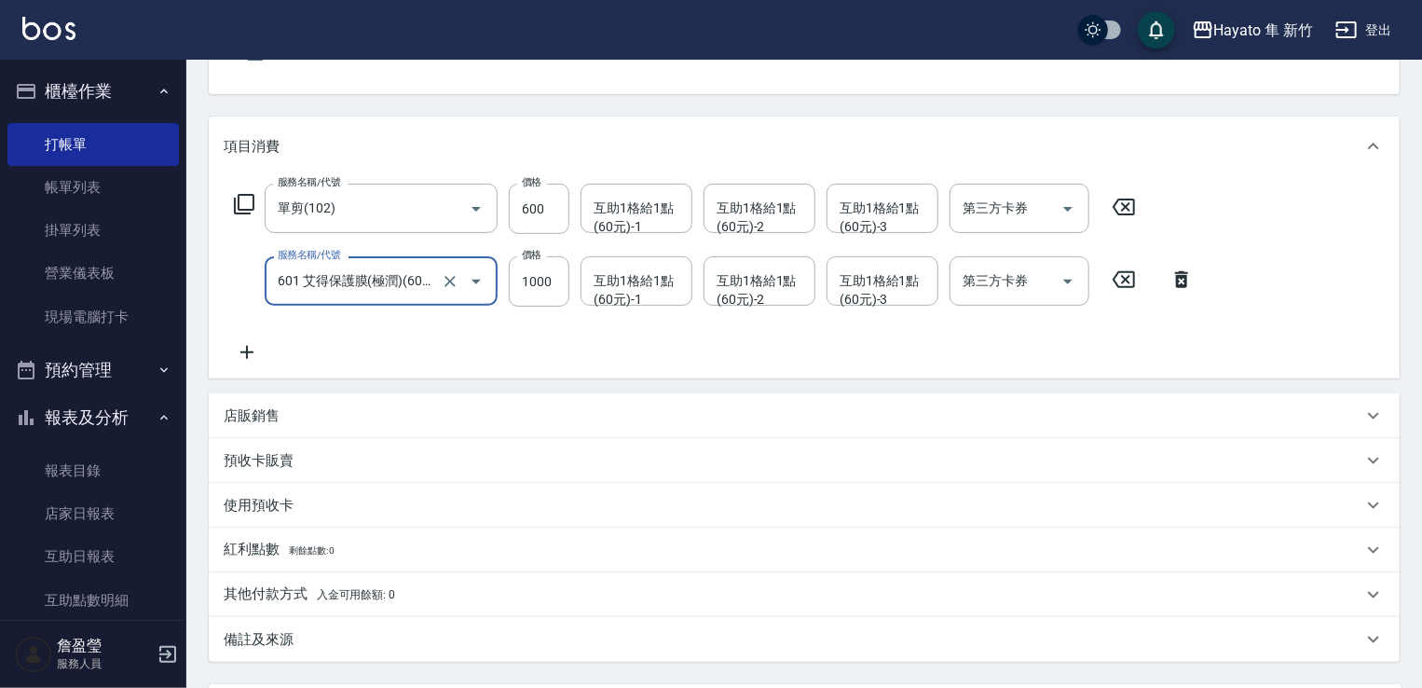
scroll to position [186, 0]
click at [235, 339] on div "服務名稱/代號 單剪(102) 服務名稱/代號 價格 600 價格 互助1格給1點(60元)-1 互助1格給1點(60元)-1 互助1格給1點(60元)-2 …" at bounding box center [714, 273] width 981 height 180
click at [251, 348] on icon at bounding box center [247, 351] width 47 height 22
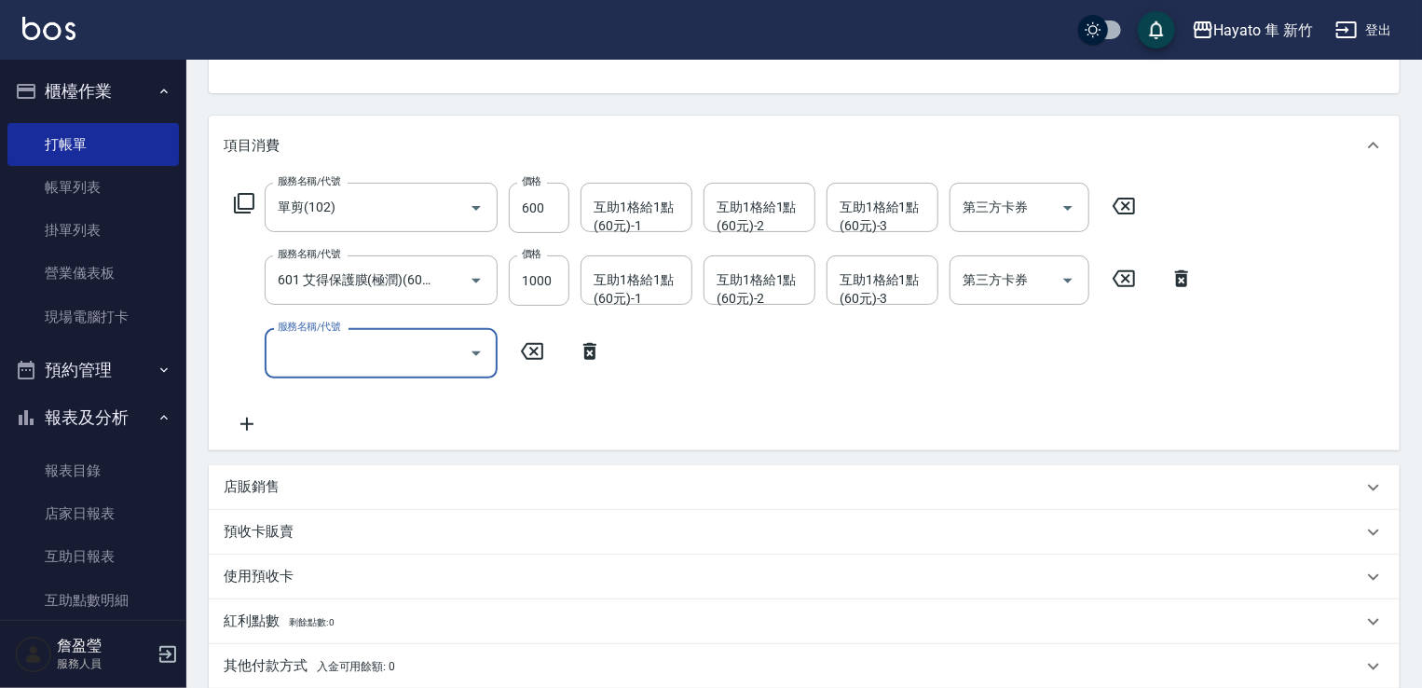
click at [360, 366] on input "服務名稱/代號" at bounding box center [367, 352] width 188 height 33
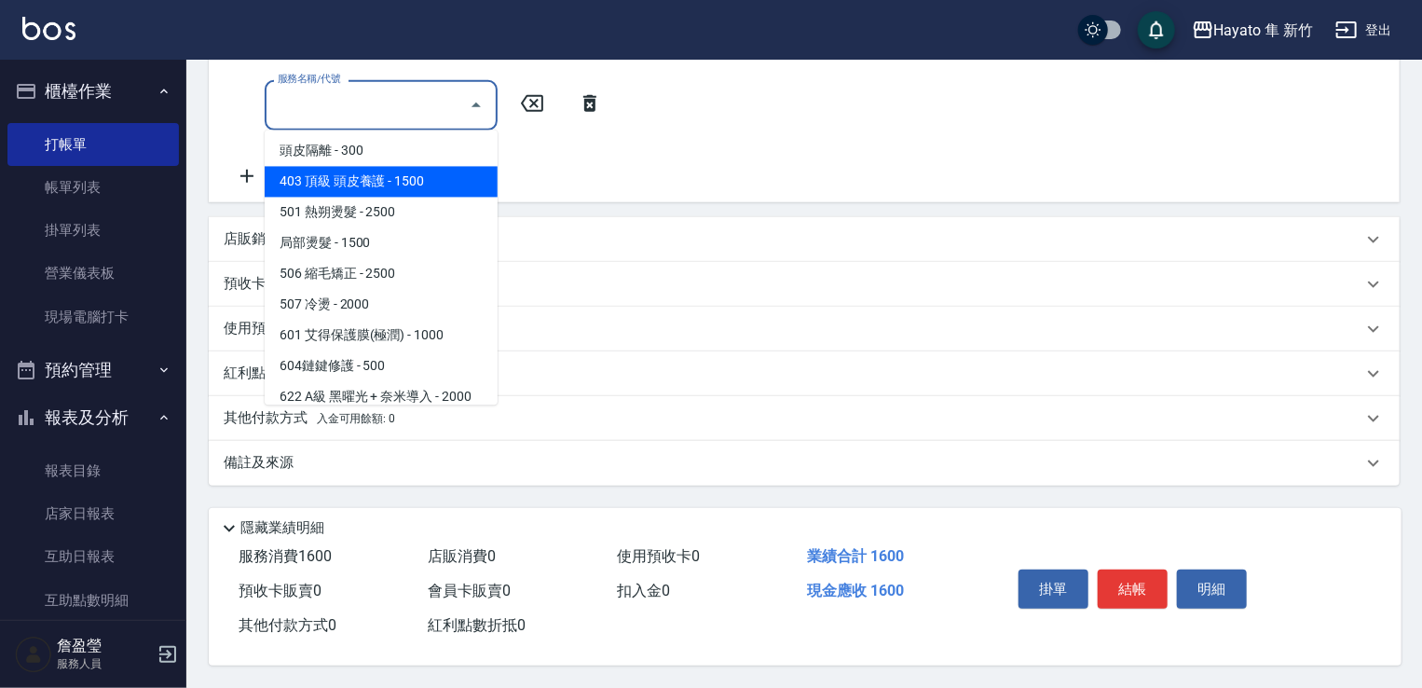
scroll to position [280, 0]
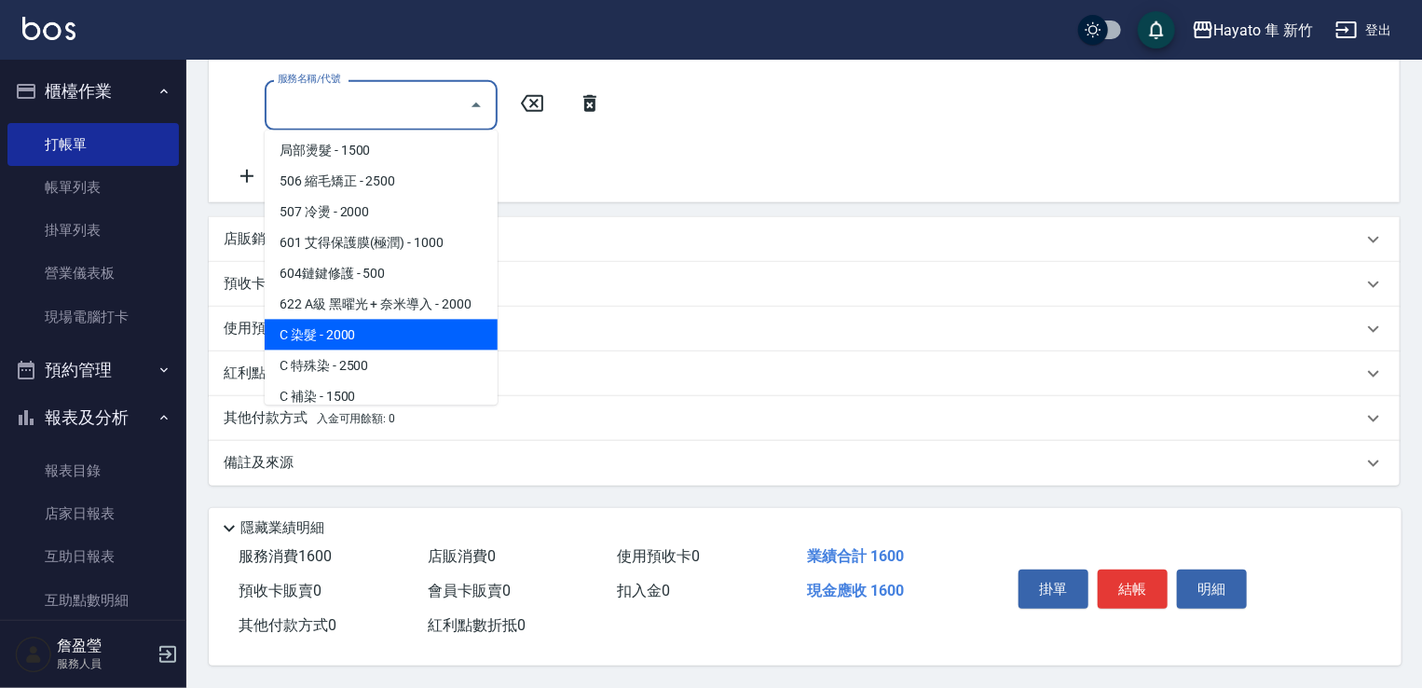
click at [370, 322] on span "C 染髮 - 2000" at bounding box center [381, 335] width 233 height 31
type input "C 染髮(701)"
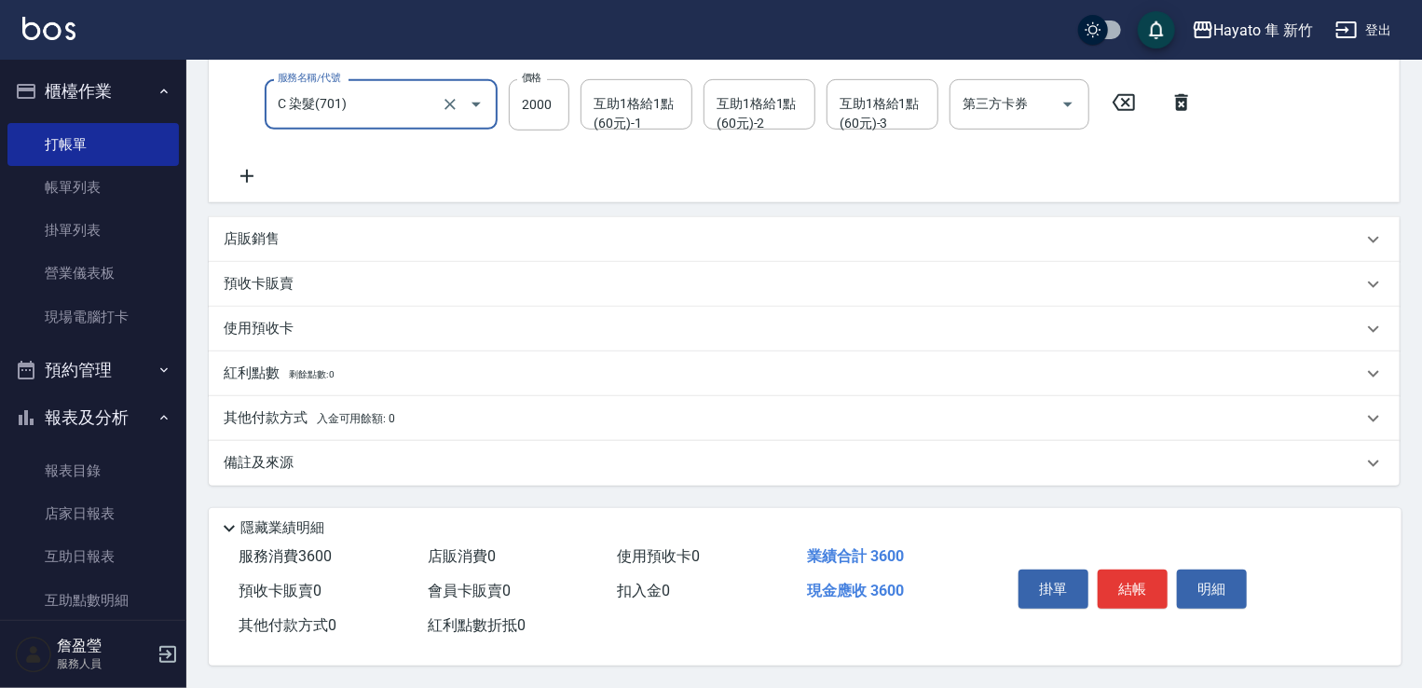
click at [466, 458] on div "備註及來源" at bounding box center [793, 463] width 1139 height 20
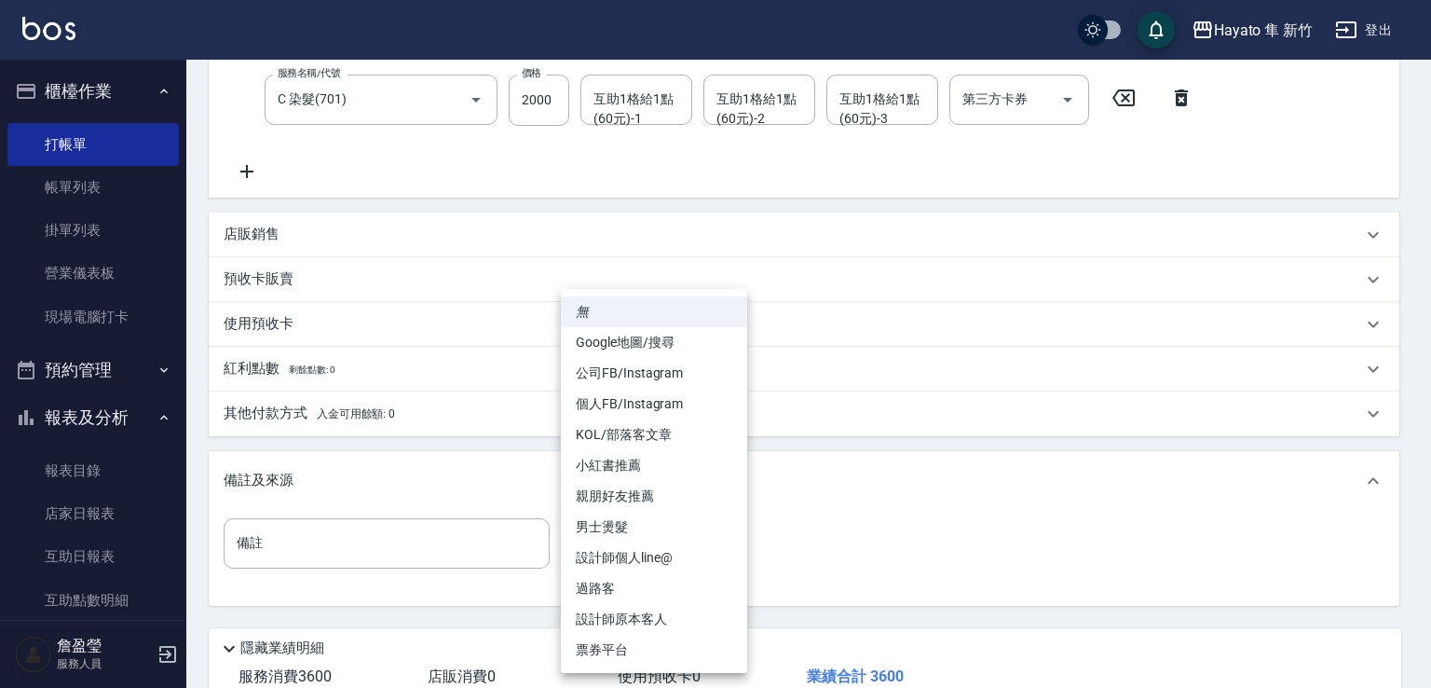
click at [642, 534] on body "Hayato 隼 新竹 登出 櫃檯作業 打帳單 帳單列表 掛單列表 營業儀表板 現場電腦打卡 預約管理 預約管理 報表及分析 報表目錄 店家日報表 互助日報表…" at bounding box center [715, 184] width 1431 height 1248
drag, startPoint x: 656, startPoint y: 628, endPoint x: 648, endPoint y: 589, distance: 40.0
click at [656, 626] on li "設計師原本客人" at bounding box center [654, 619] width 186 height 31
type input "設計師原本客人"
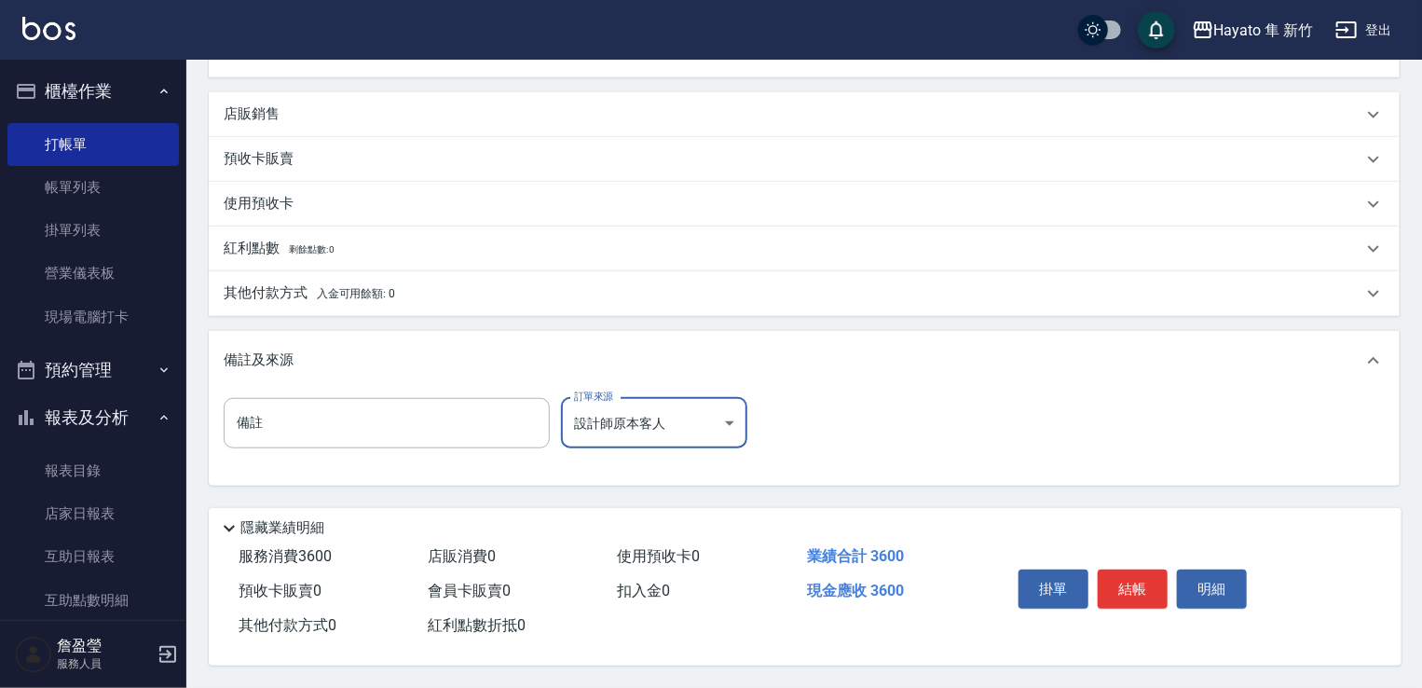
scroll to position [566, 0]
click at [1152, 589] on button "結帳" at bounding box center [1133, 588] width 70 height 39
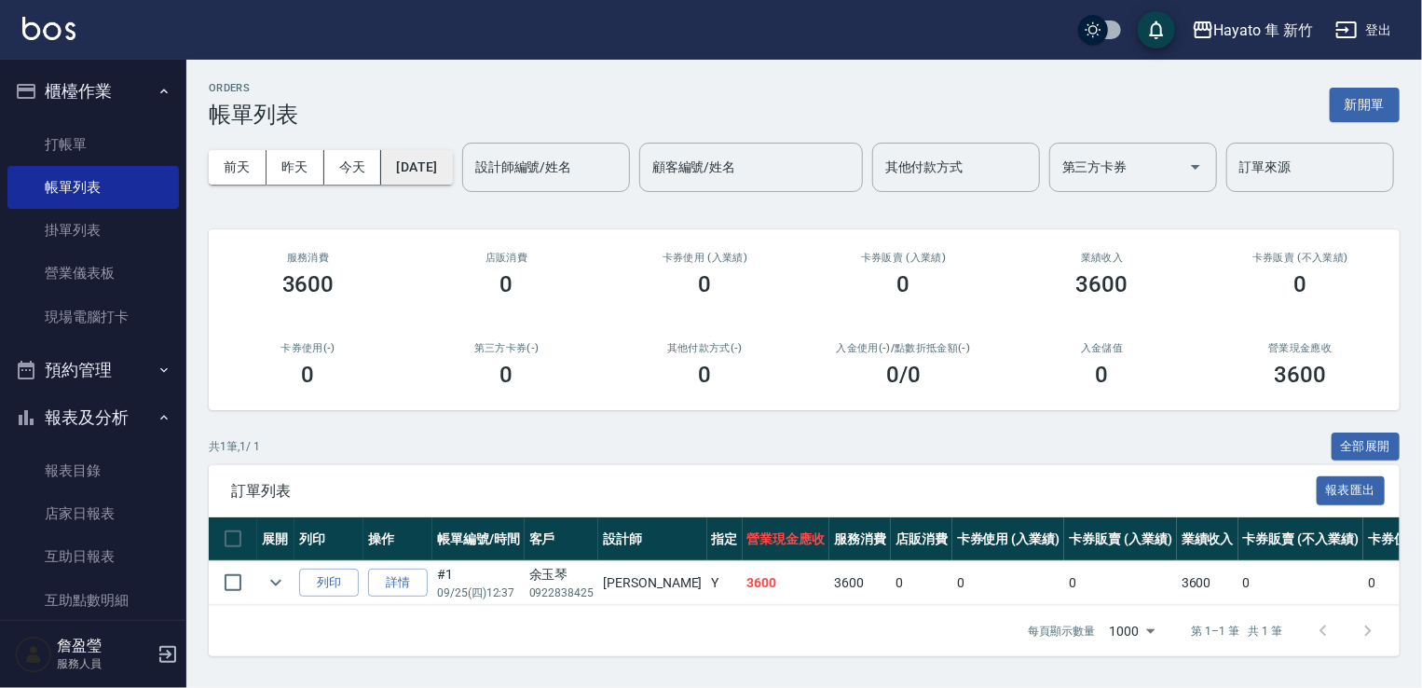
click at [442, 173] on button "[DATE]" at bounding box center [416, 167] width 71 height 34
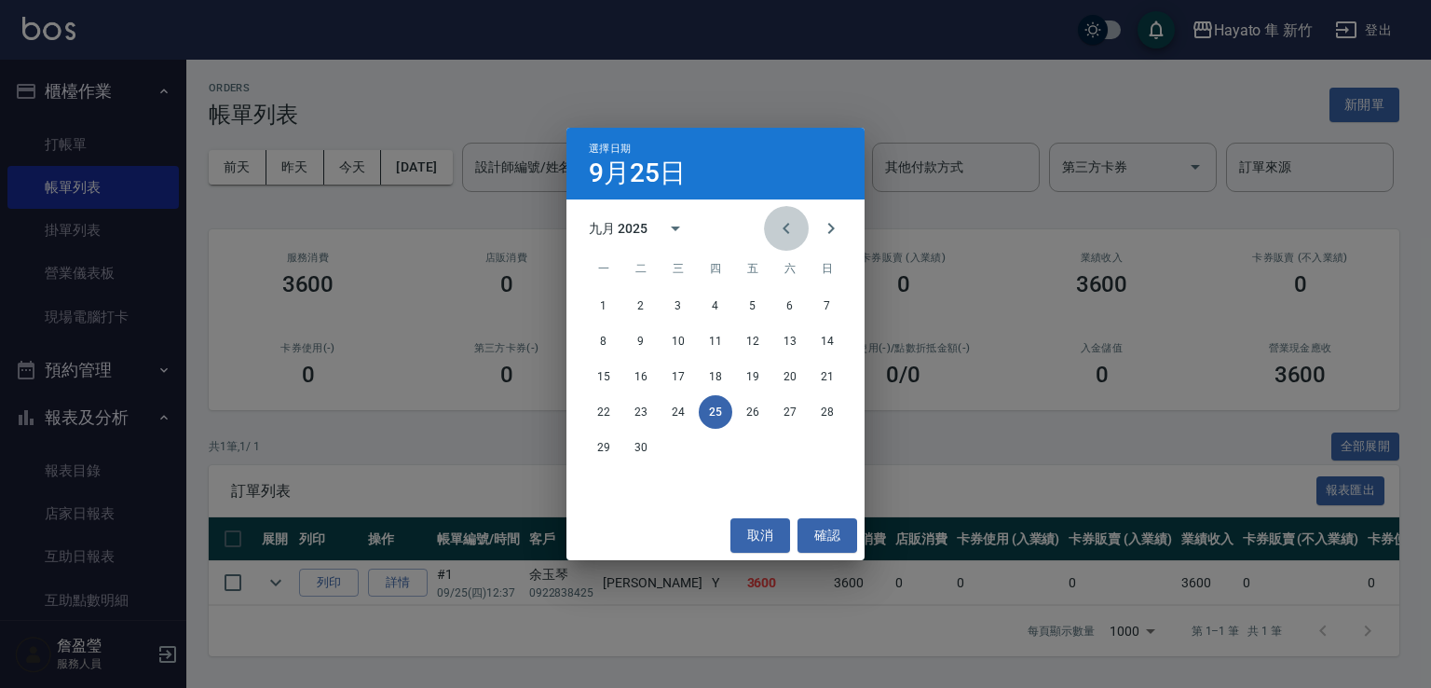
click at [786, 235] on icon "Previous month" at bounding box center [786, 228] width 22 height 22
click at [820, 234] on icon "Next month" at bounding box center [831, 228] width 22 height 22
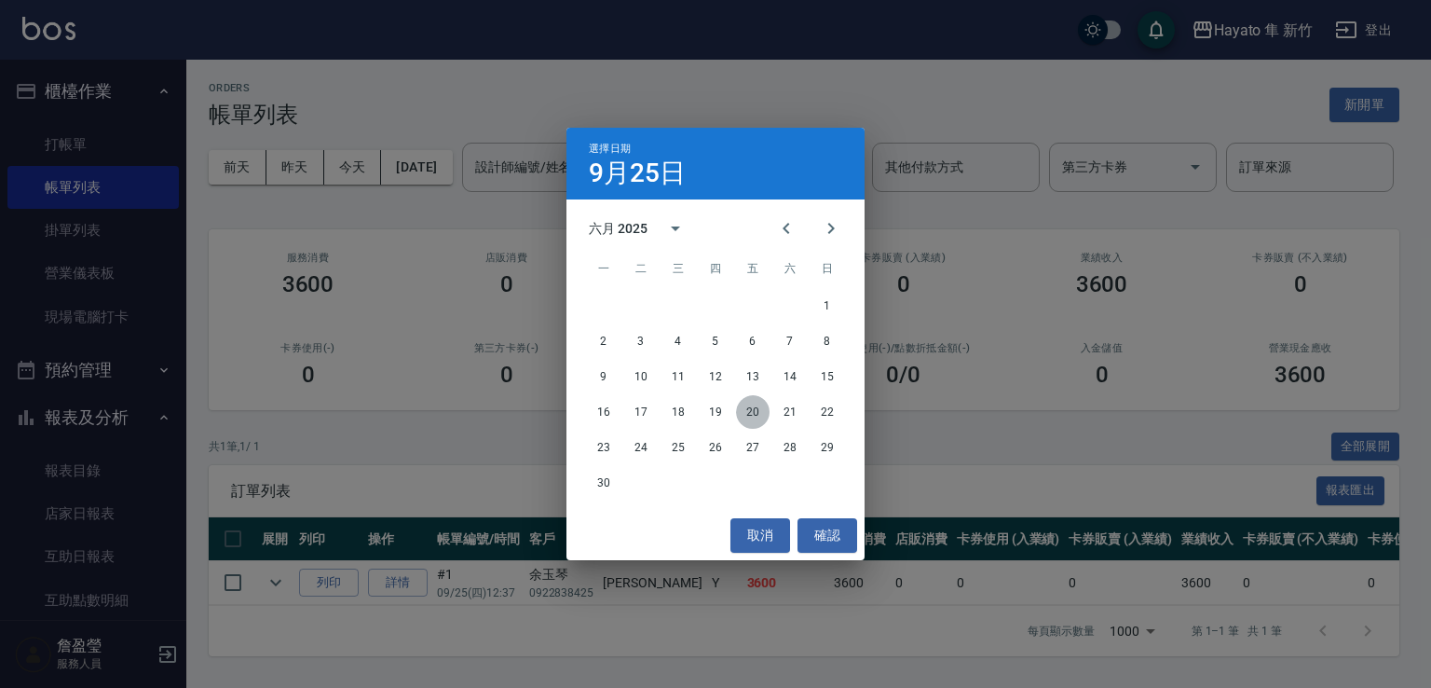
click at [745, 404] on button "20" at bounding box center [753, 412] width 34 height 34
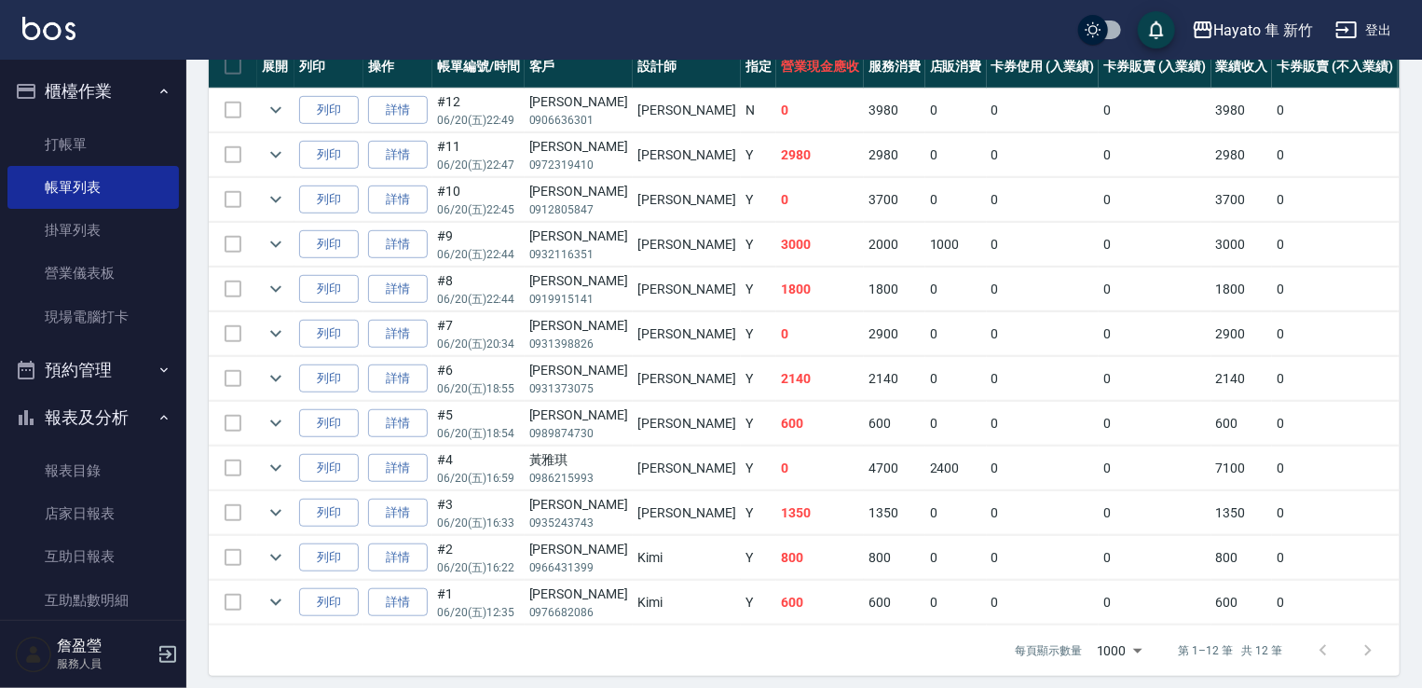
scroll to position [552, 0]
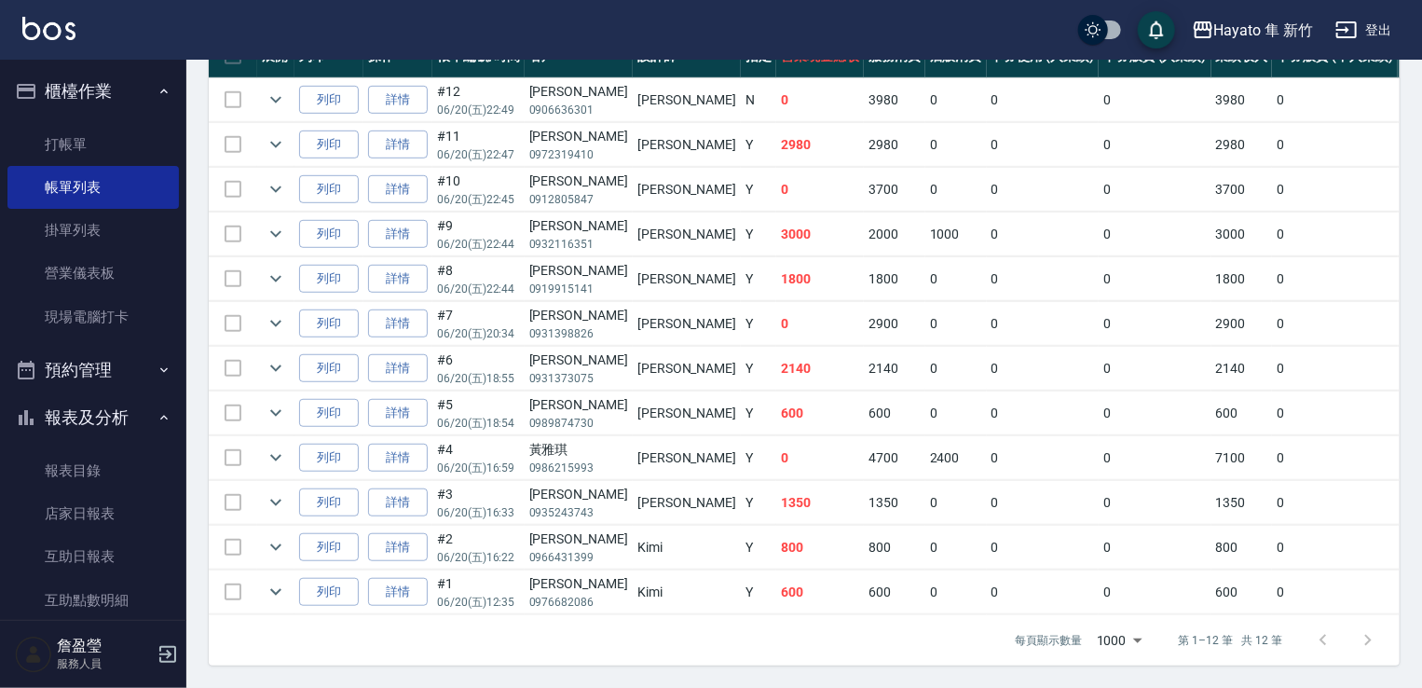
click at [530, 350] on div "[PERSON_NAME]" at bounding box center [578, 360] width 99 height 20
click at [407, 354] on link "詳情" at bounding box center [398, 368] width 60 height 29
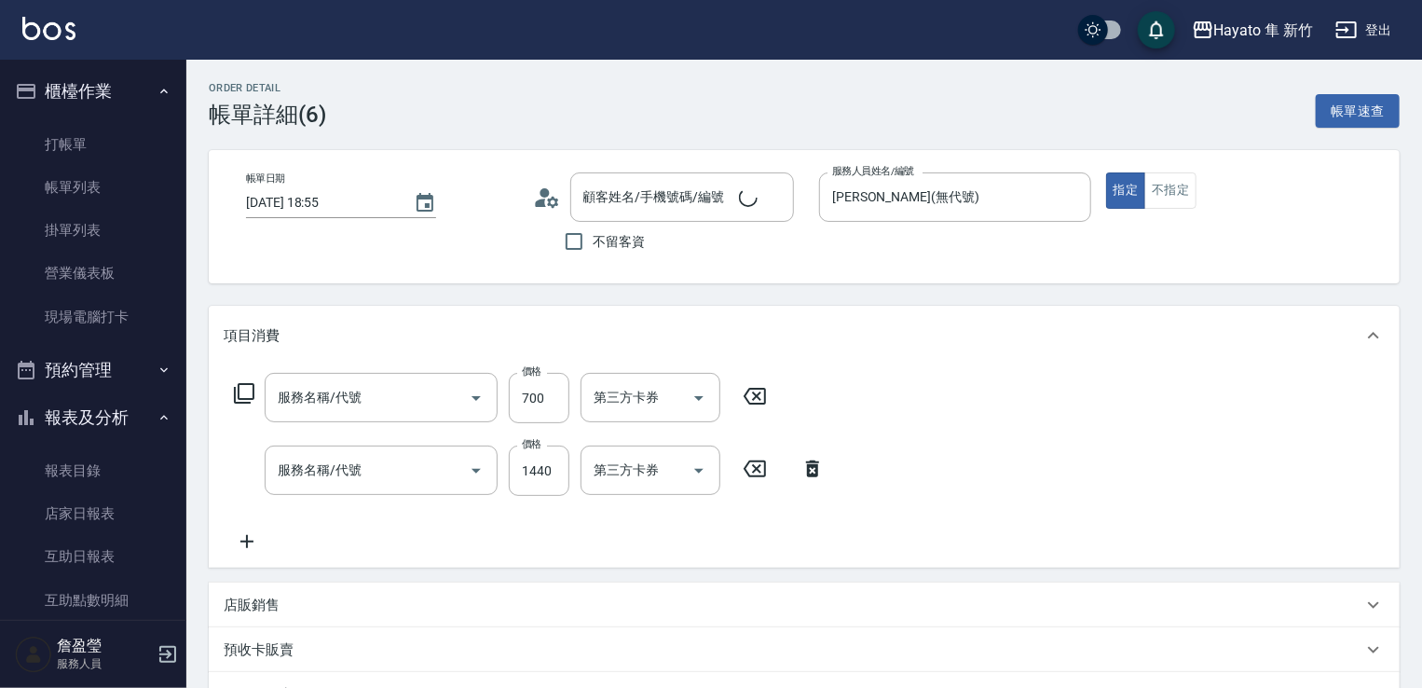
type input "[DATE] 18:55"
type input "[PERSON_NAME](無代號)"
type input "設計師原本客人"
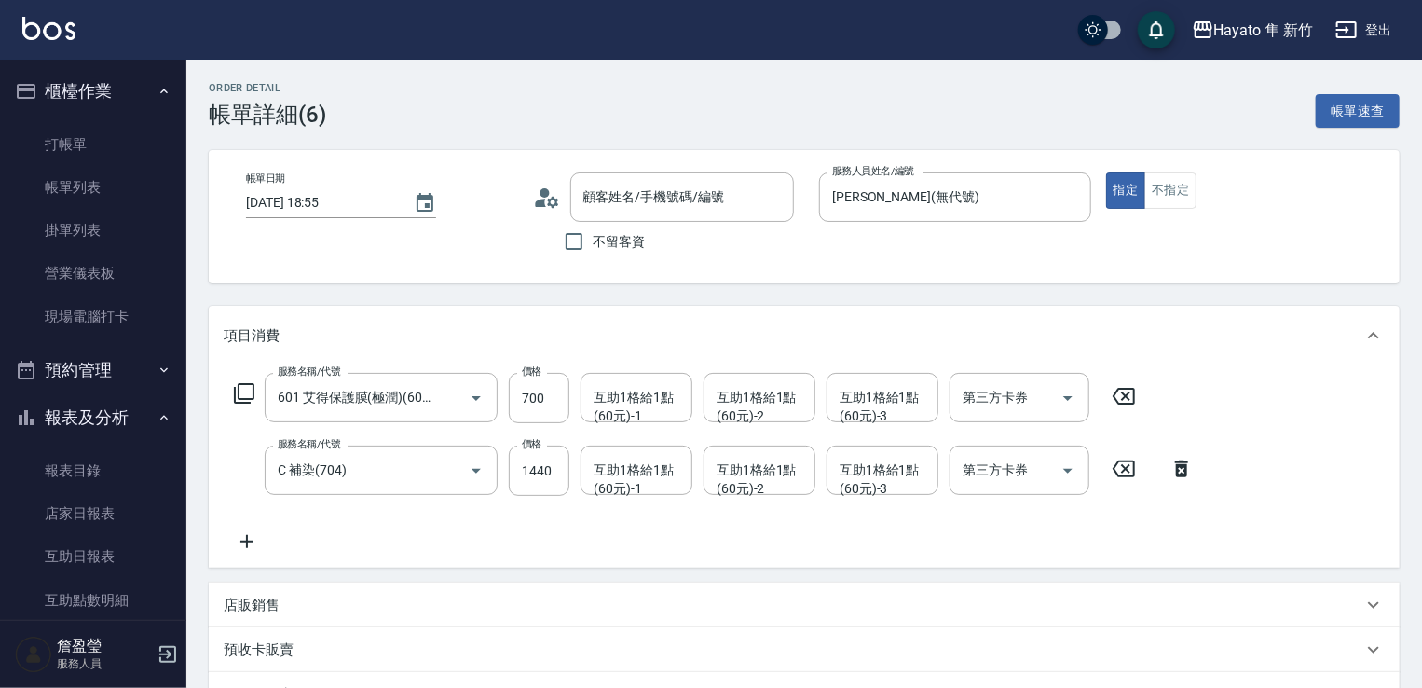
type input "601 艾得保護膜(極潤)(601)"
type input "C 補染(704)"
type input "[PERSON_NAME]/0931373075/"
click at [330, 201] on input "[DATE] 18:55" at bounding box center [320, 202] width 149 height 31
click at [284, 203] on input "[DATE] 18:55" at bounding box center [320, 202] width 149 height 31
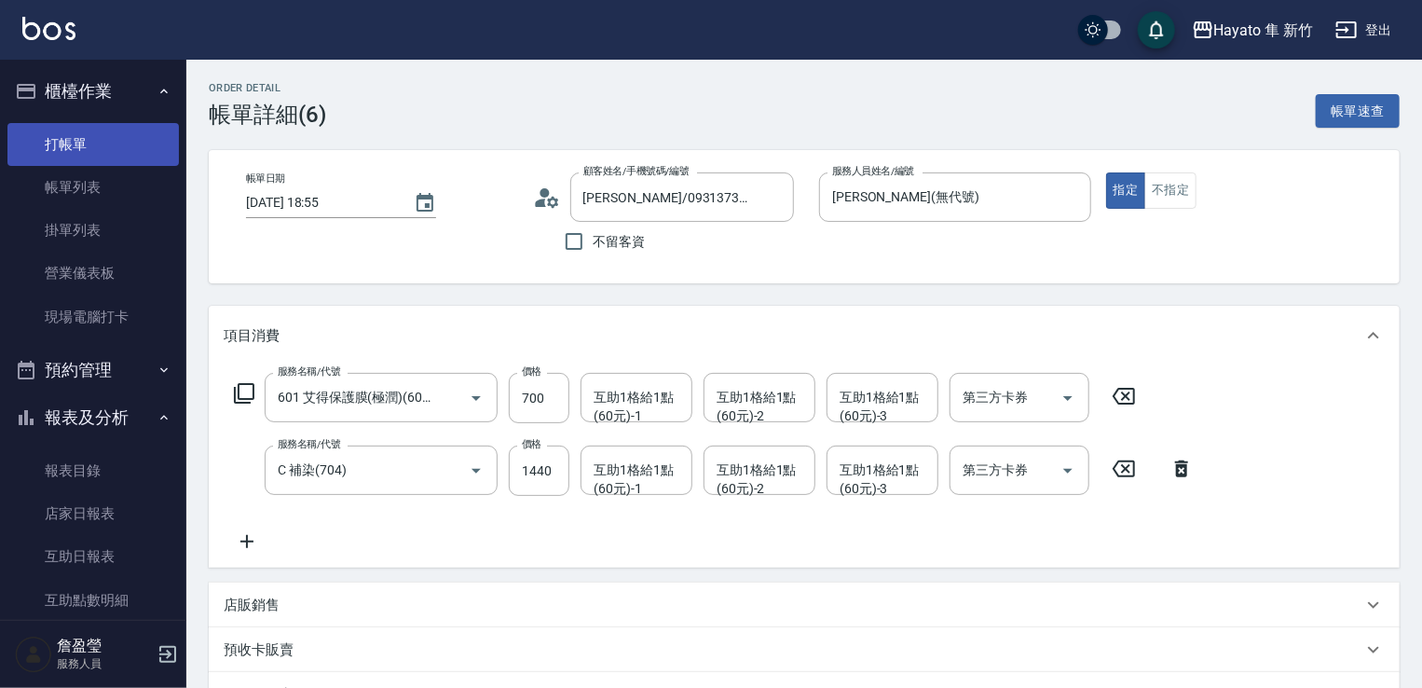
click at [107, 142] on link "打帳單" at bounding box center [92, 144] width 171 height 43
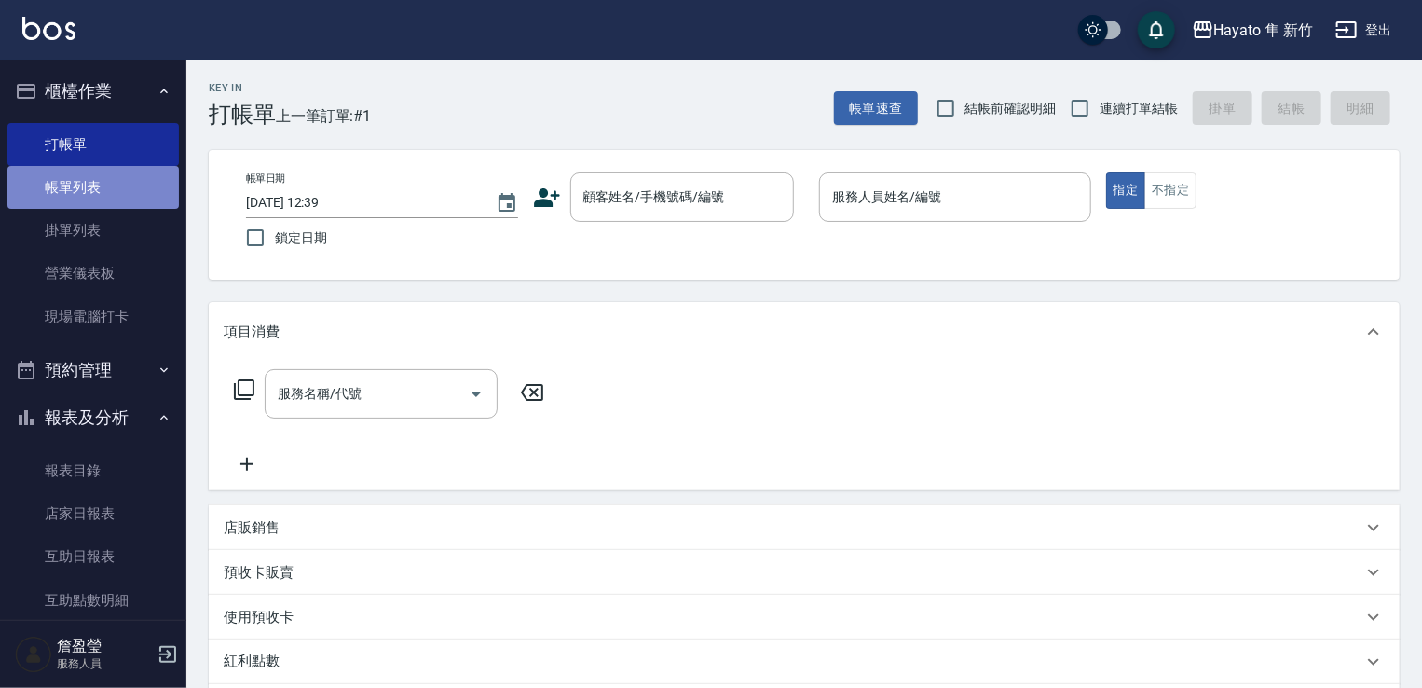
click at [130, 166] on link "帳單列表" at bounding box center [92, 187] width 171 height 43
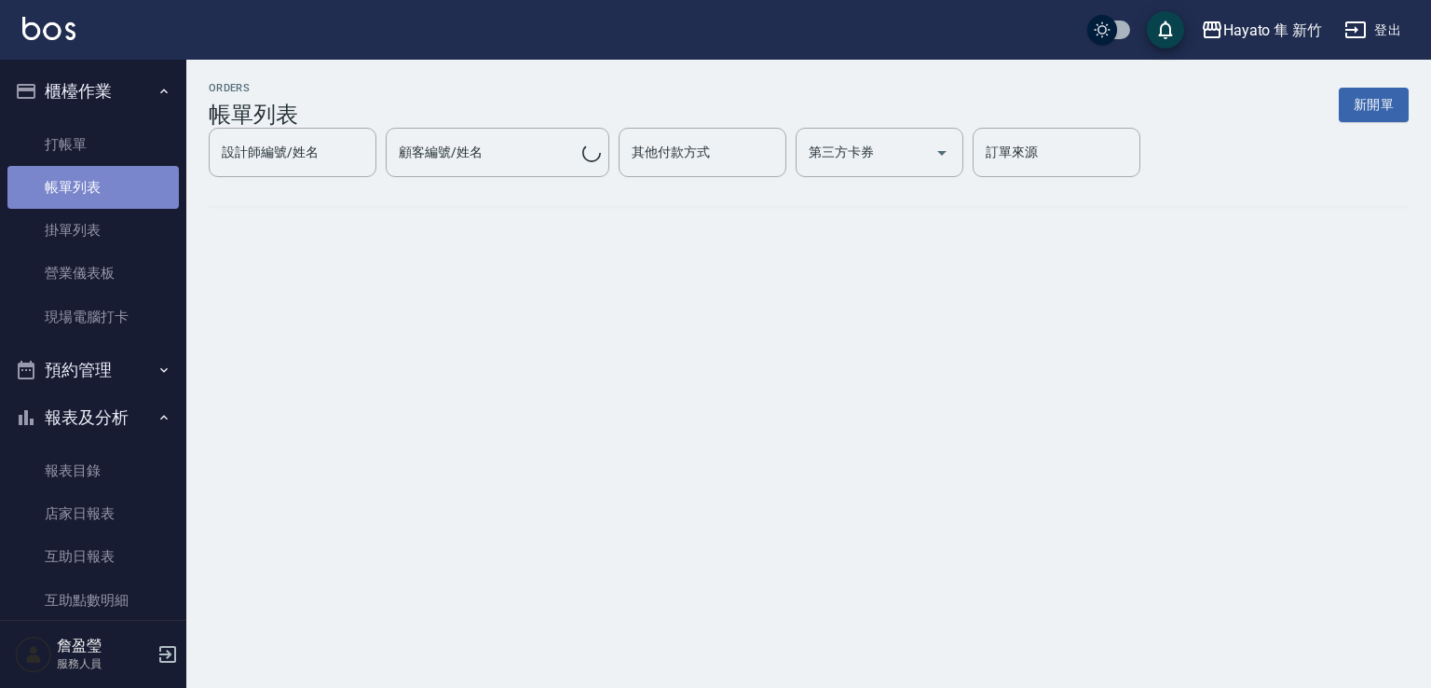
click at [133, 180] on link "帳單列表" at bounding box center [92, 187] width 171 height 43
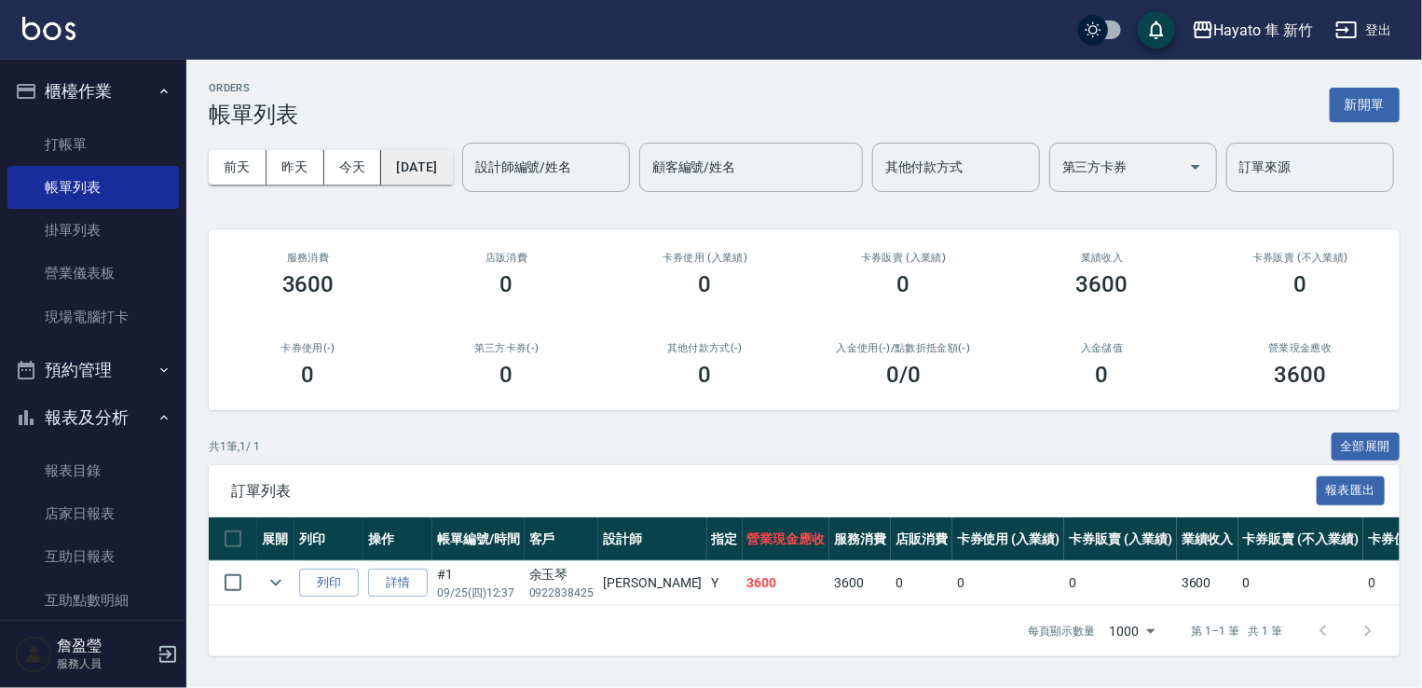
click at [393, 171] on button "[DATE]" at bounding box center [416, 167] width 71 height 34
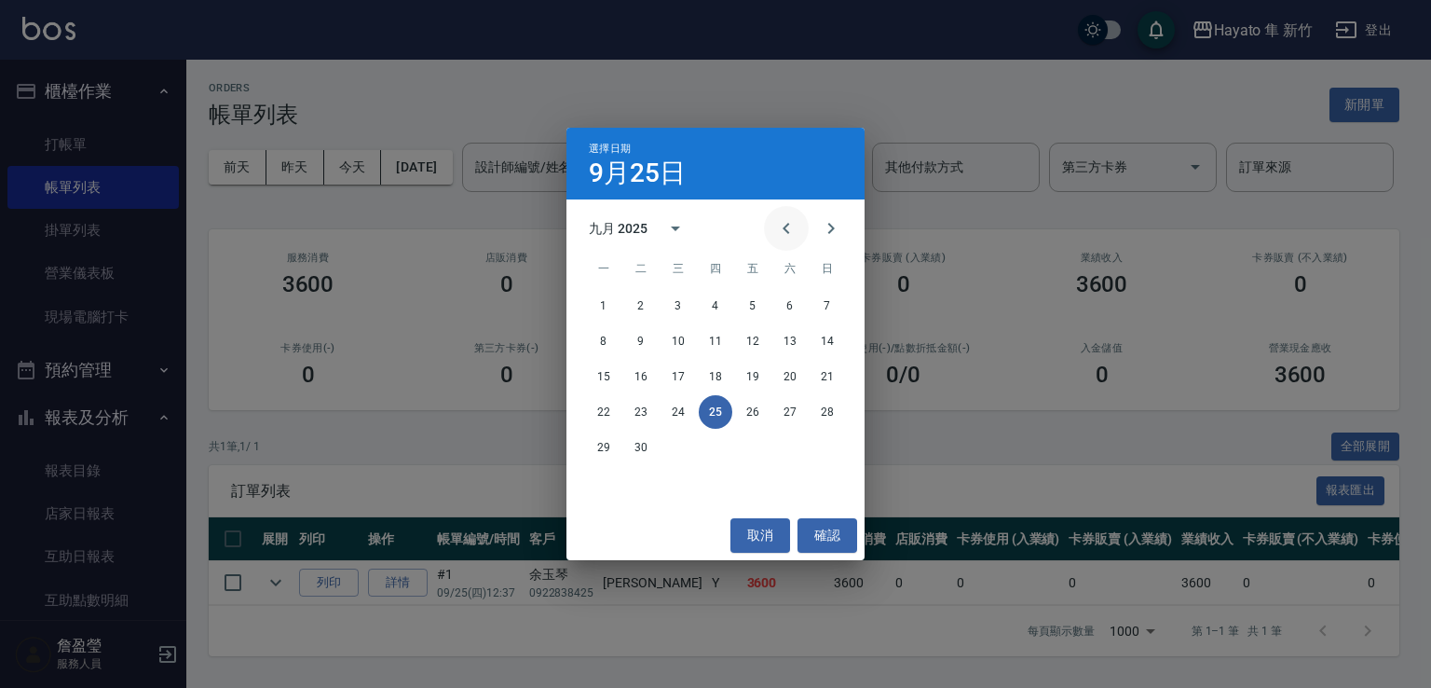
click at [786, 232] on icon "Previous month" at bounding box center [786, 228] width 7 height 11
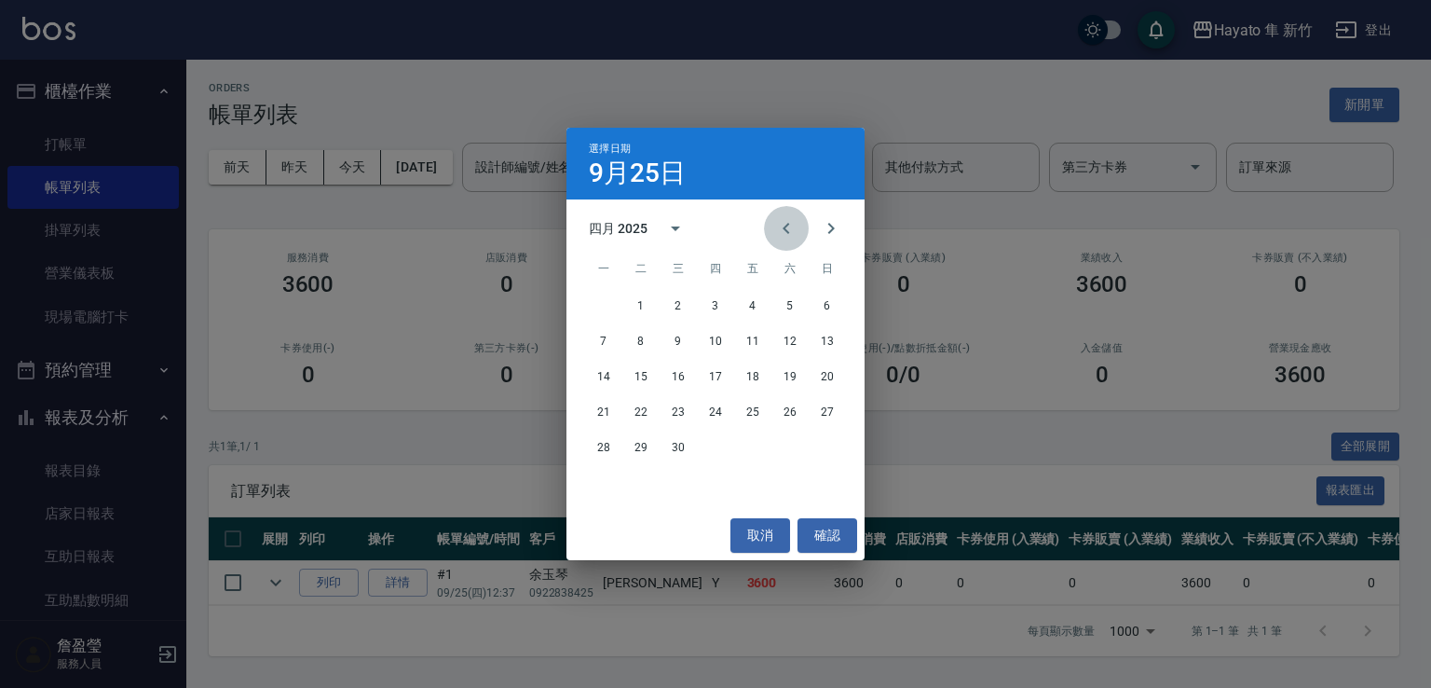
click at [786, 232] on icon "Previous month" at bounding box center [786, 228] width 7 height 11
click at [745, 330] on button "10" at bounding box center [753, 341] width 34 height 34
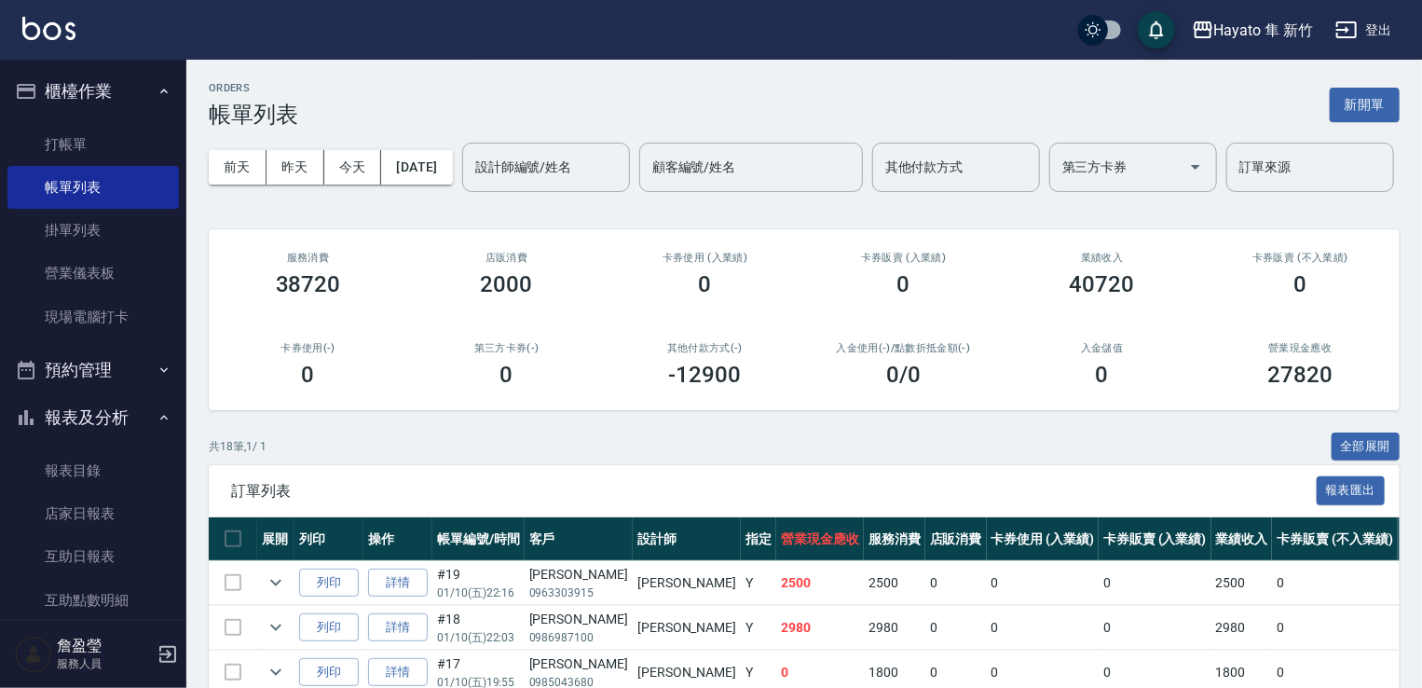
click at [764, 297] on div "0" at bounding box center [705, 284] width 154 height 26
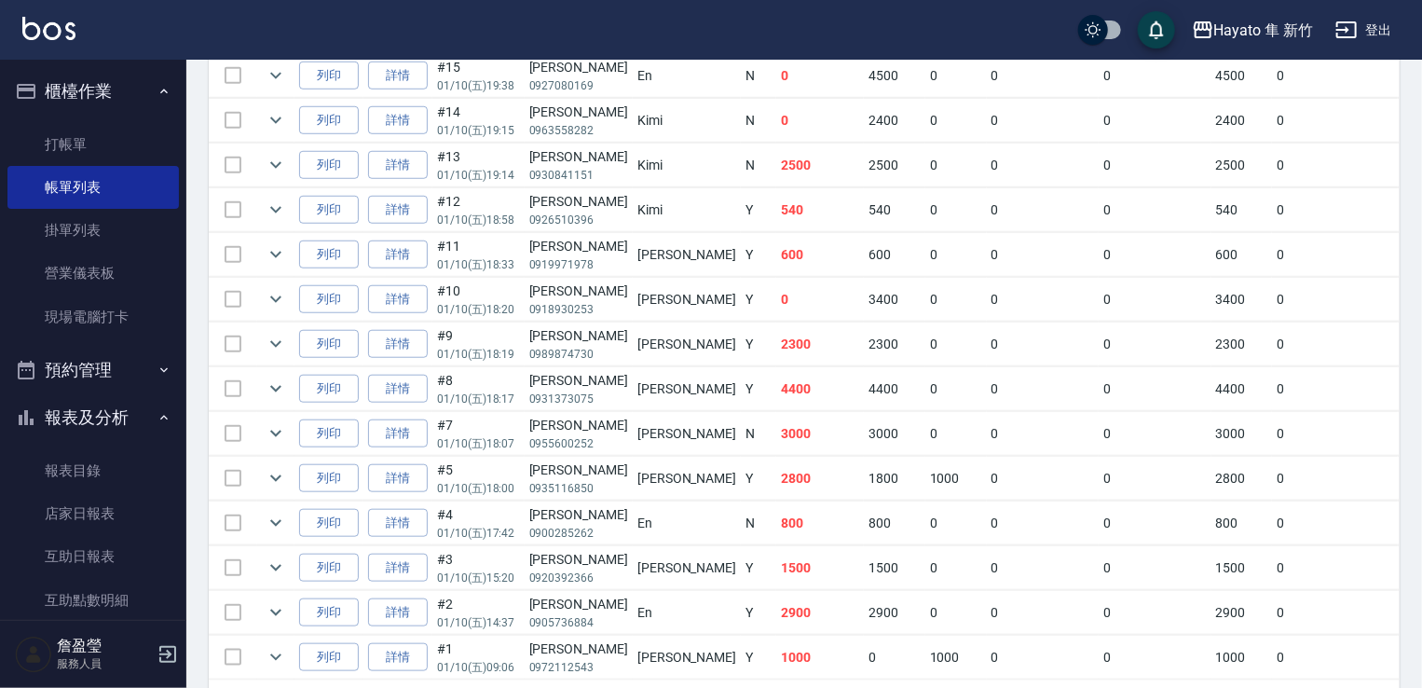
scroll to position [631, 0]
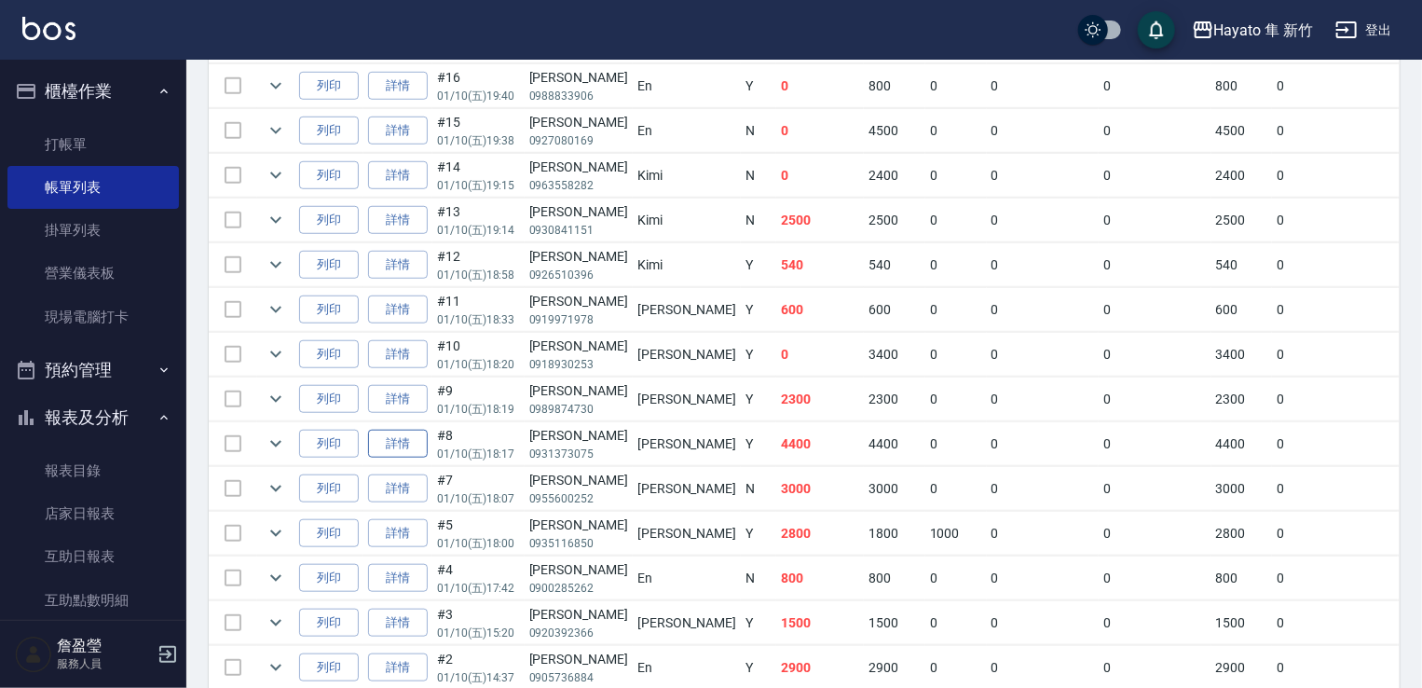
click at [395, 458] on link "詳情" at bounding box center [398, 444] width 60 height 29
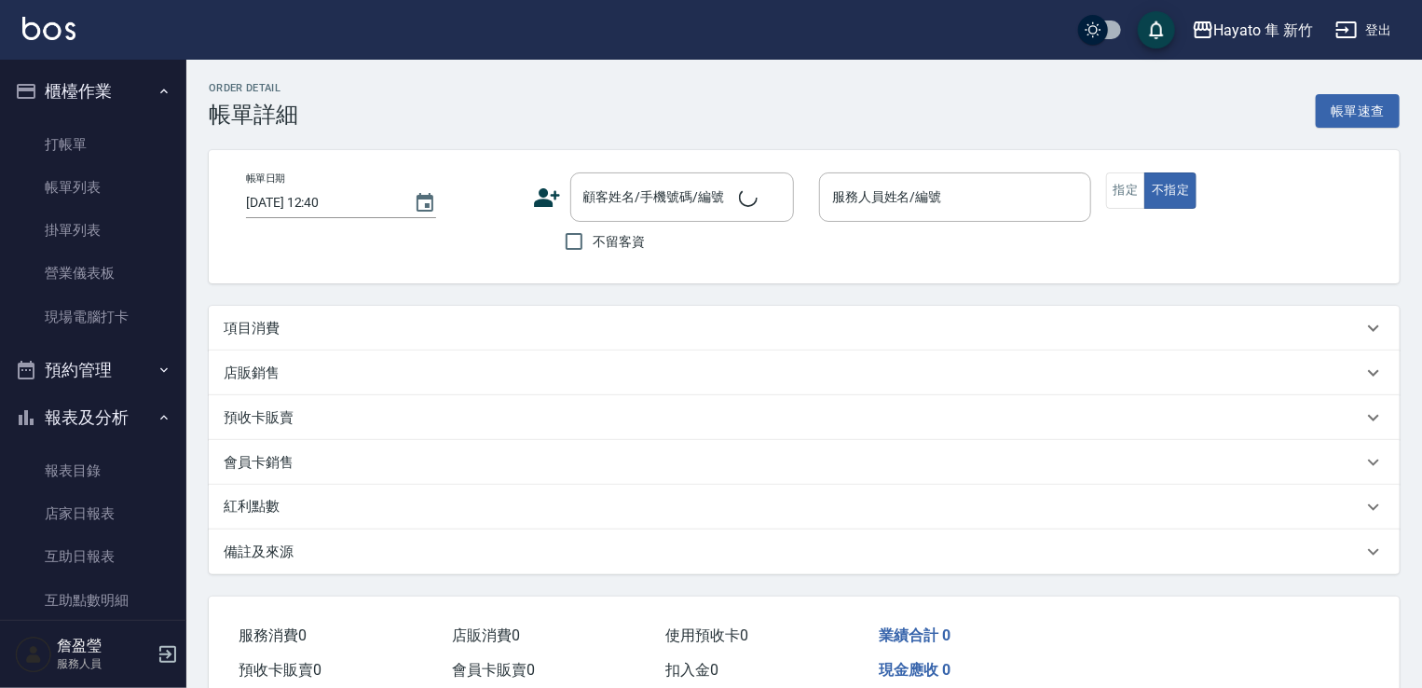
type input "[DATE] 18:17"
type input "[PERSON_NAME](無代號)"
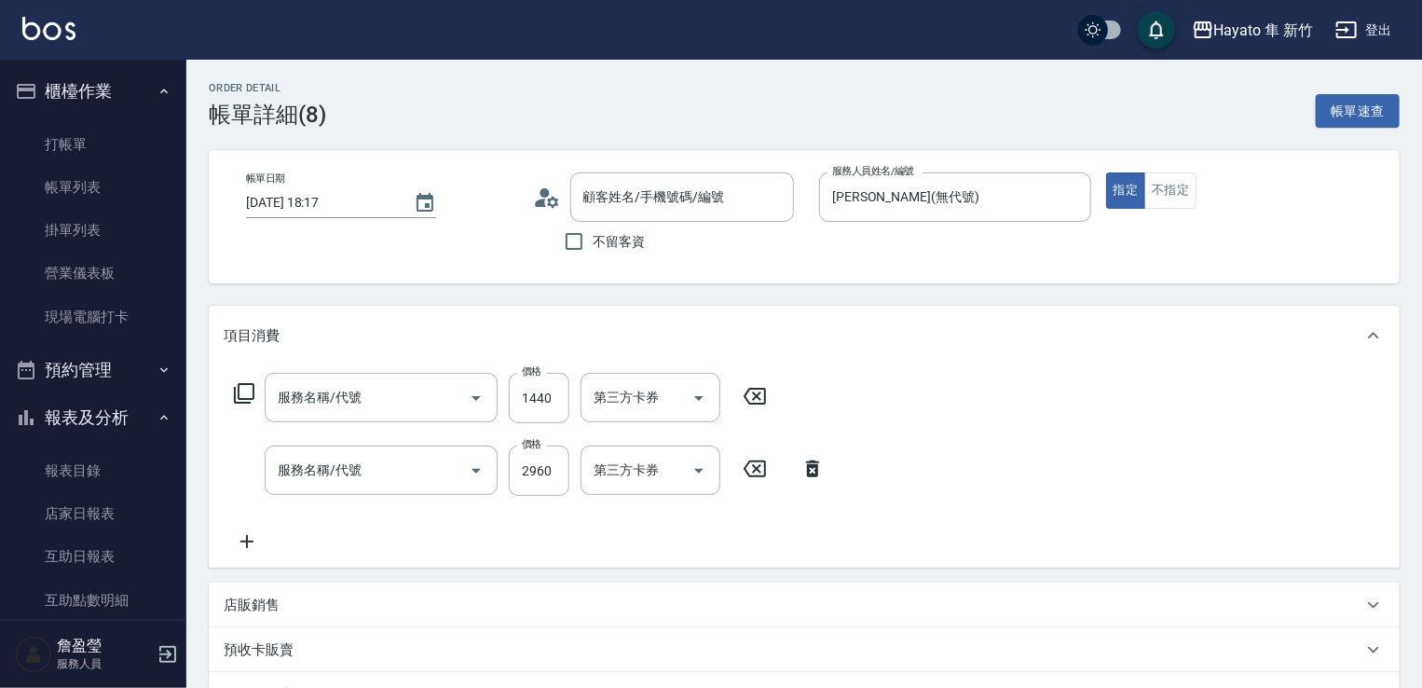
type input "[PERSON_NAME]/0931373075/"
type input "C 染髮(701)"
type input "506 縮毛矯正 (506)"
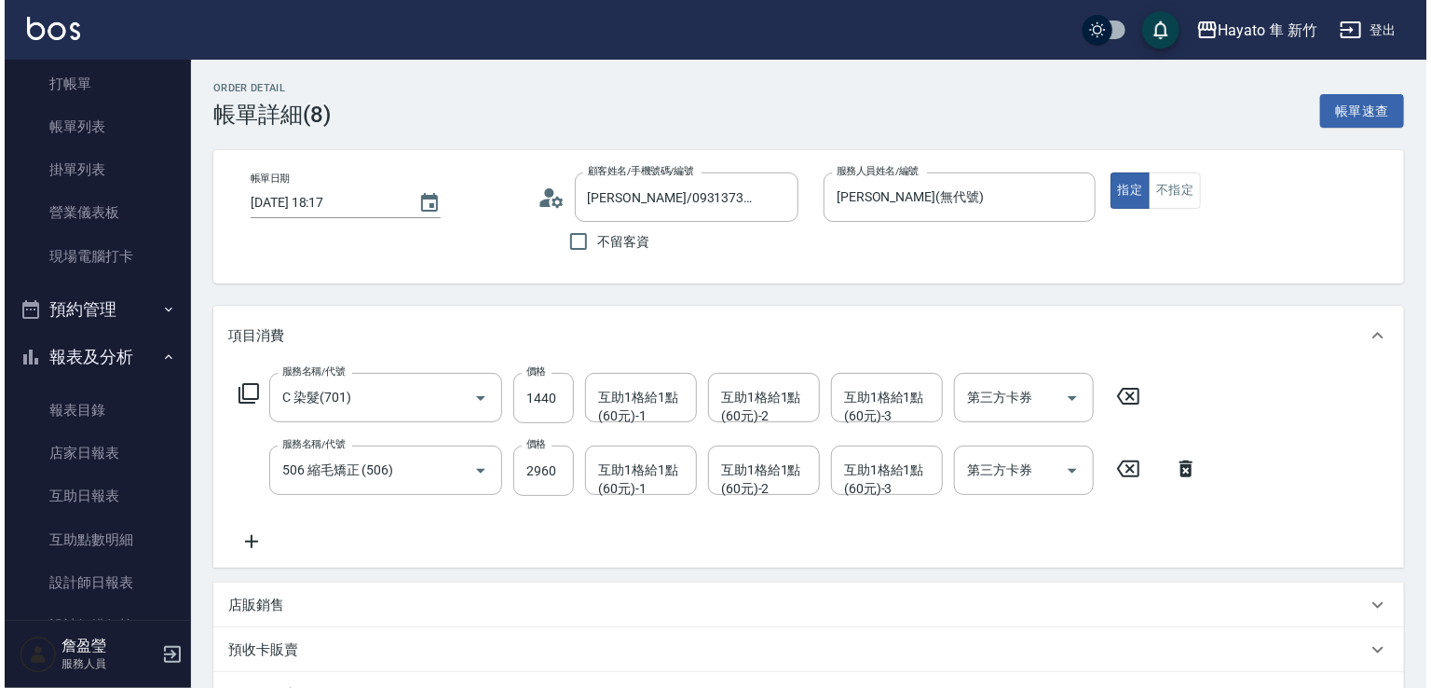
scroll to position [186, 0]
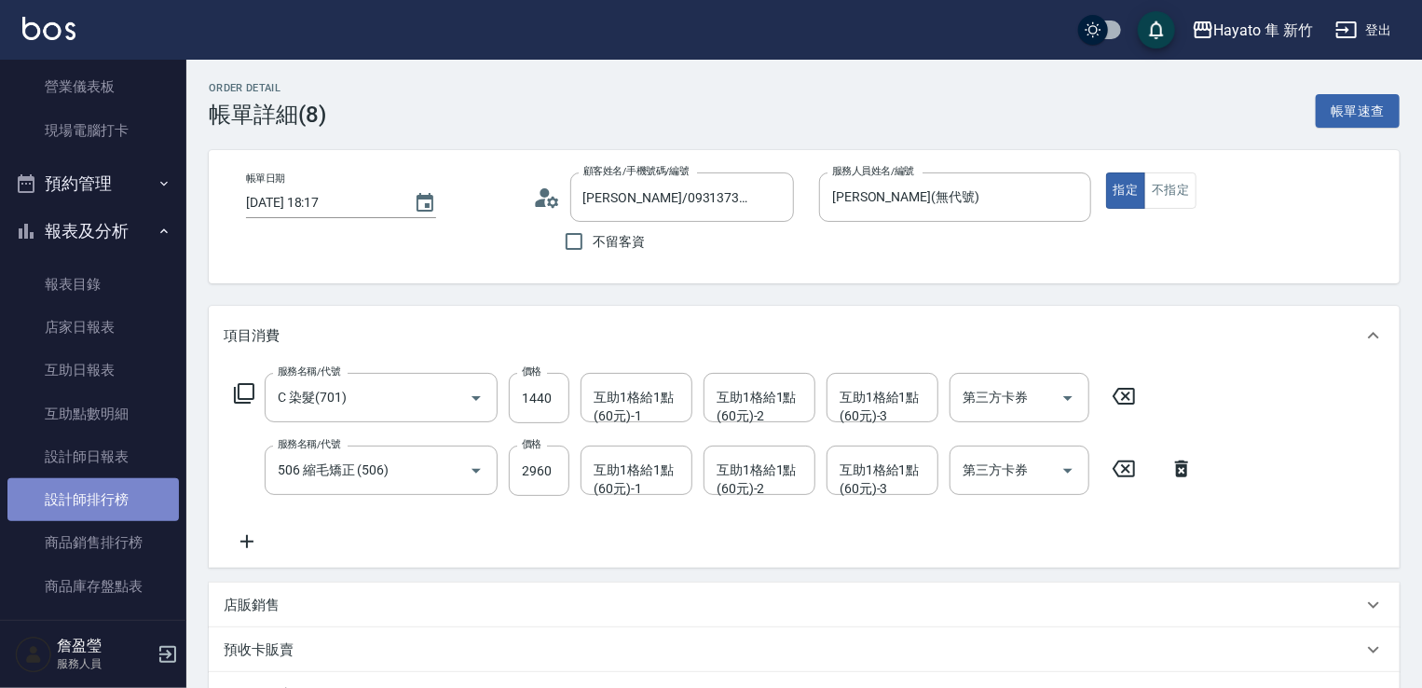
click at [116, 495] on link "設計師排行榜" at bounding box center [92, 499] width 171 height 43
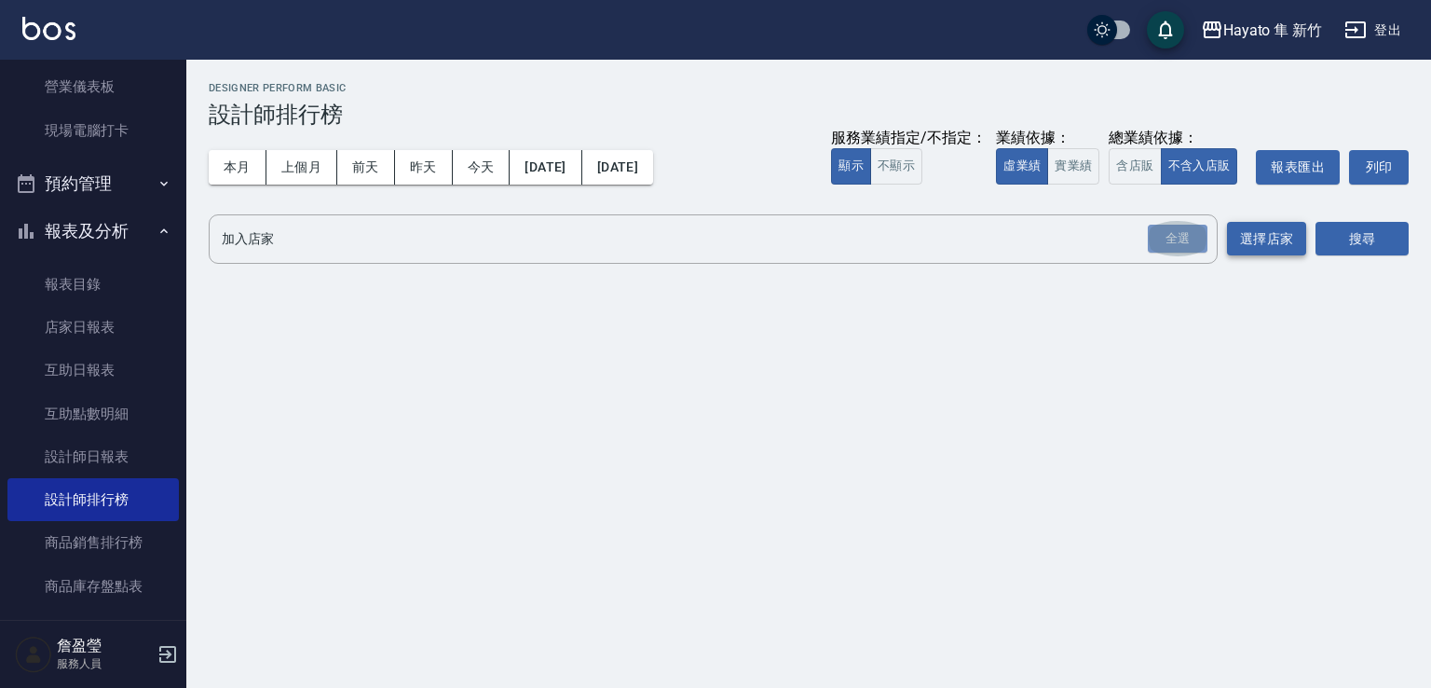
drag, startPoint x: 1182, startPoint y: 237, endPoint x: 1268, endPoint y: 235, distance: 85.7
click at [1194, 240] on div "全選" at bounding box center [1178, 239] width 60 height 29
click at [1327, 226] on button "搜尋" at bounding box center [1362, 240] width 93 height 34
